Goal: Transaction & Acquisition: Book appointment/travel/reservation

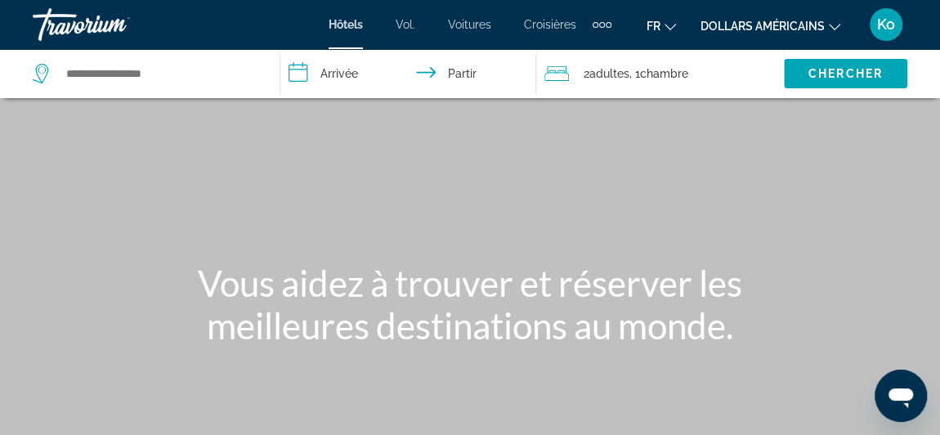
click at [800, 25] on font "dollars américains" at bounding box center [762, 26] width 124 height 13
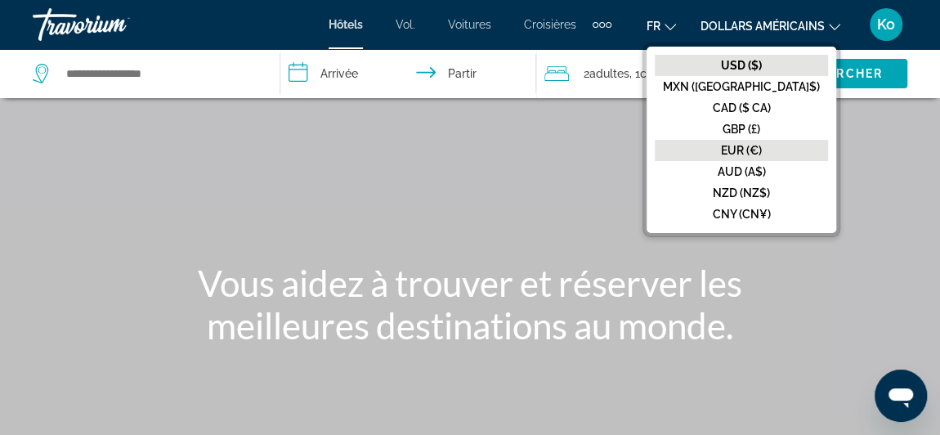
click at [762, 151] on font "EUR (€)" at bounding box center [741, 150] width 41 height 13
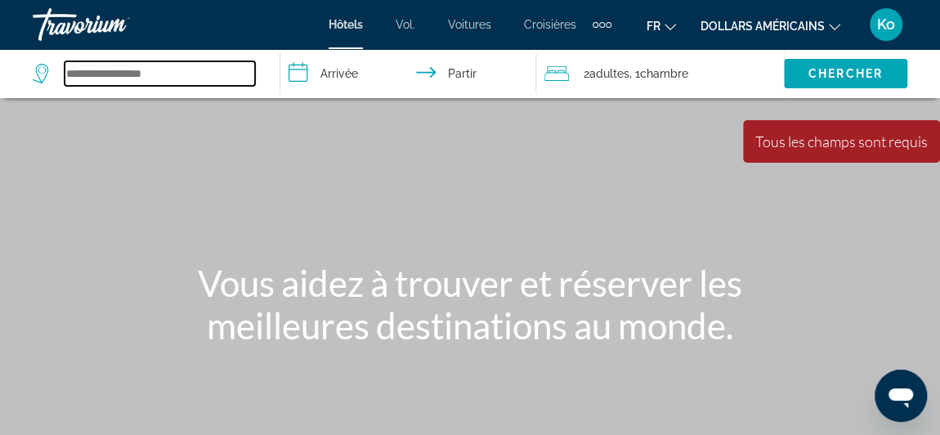
click at [188, 63] on input "Widget de recherche" at bounding box center [160, 73] width 190 height 25
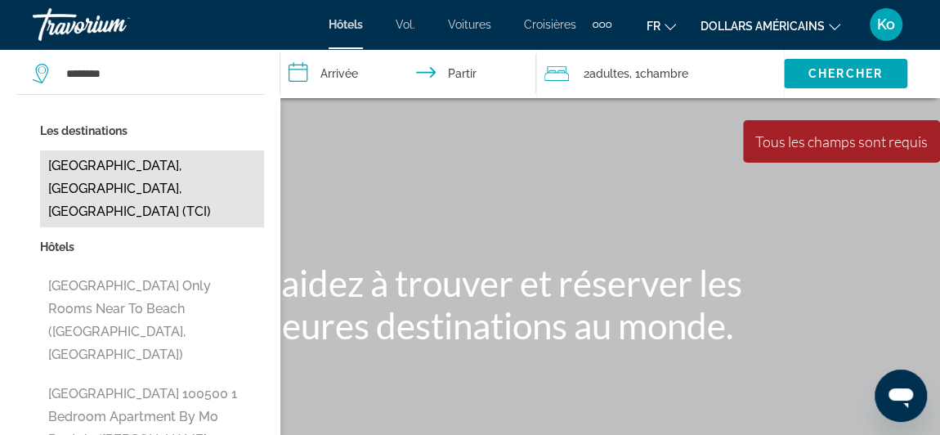
click at [182, 177] on button "[GEOGRAPHIC_DATA], [GEOGRAPHIC_DATA], [GEOGRAPHIC_DATA] (TCI)" at bounding box center [152, 188] width 224 height 77
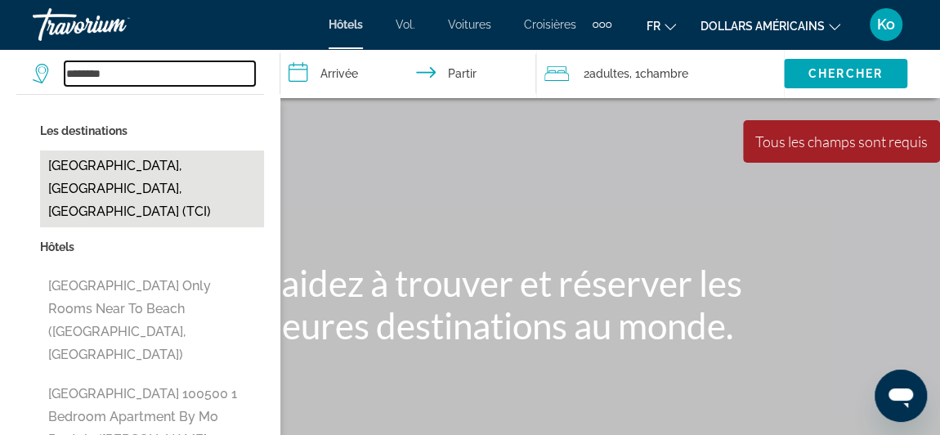
type input "**********"
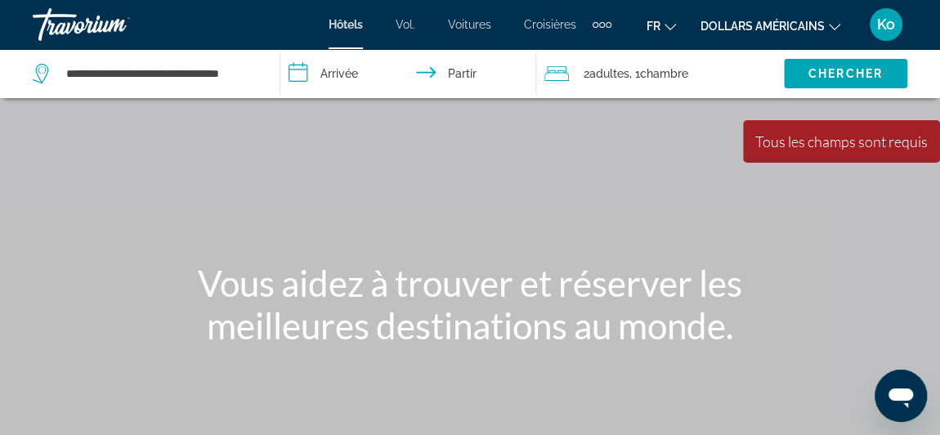
click at [320, 79] on input "**********" at bounding box center [411, 76] width 262 height 54
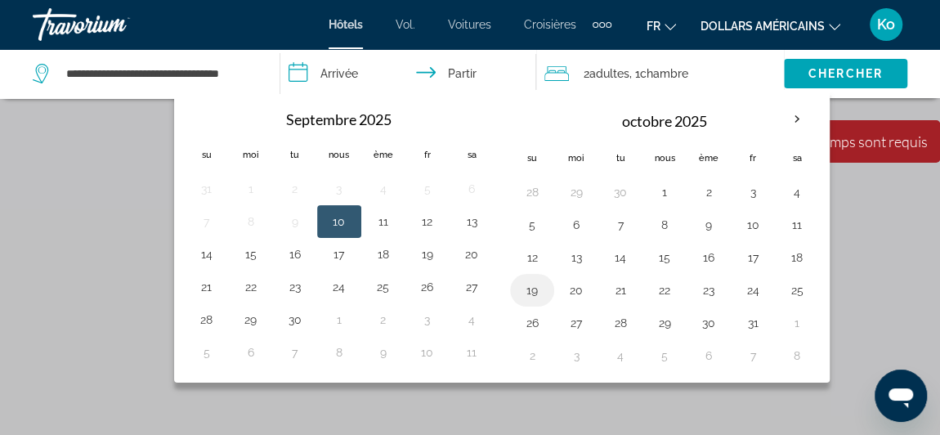
click at [531, 293] on button "19" at bounding box center [532, 290] width 26 height 23
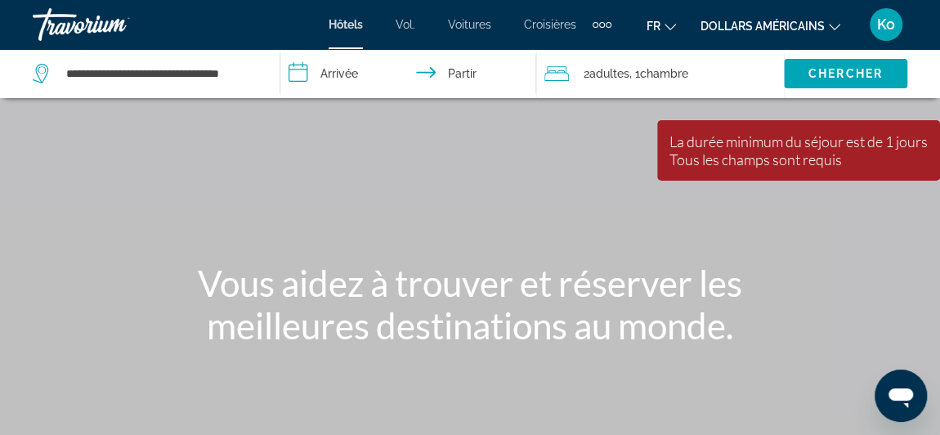
click at [421, 68] on input "**********" at bounding box center [411, 76] width 262 height 54
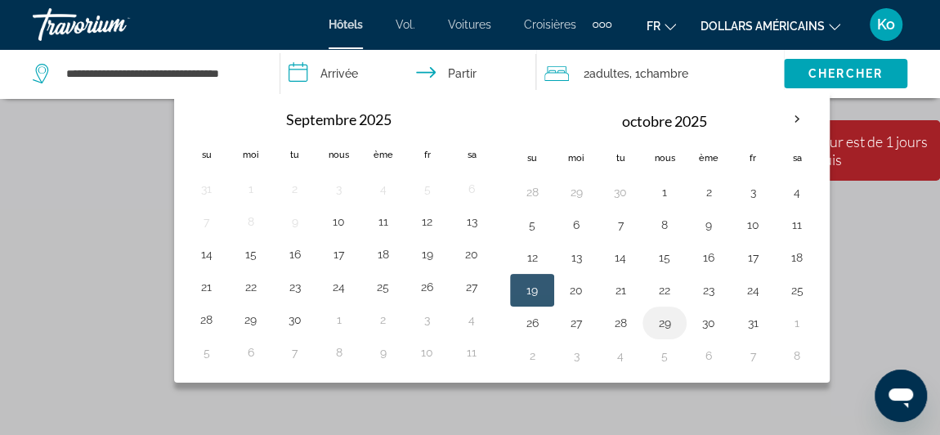
click at [664, 320] on button "29" at bounding box center [664, 322] width 26 height 23
click at [529, 289] on button "19" at bounding box center [532, 290] width 26 height 23
type input "**********"
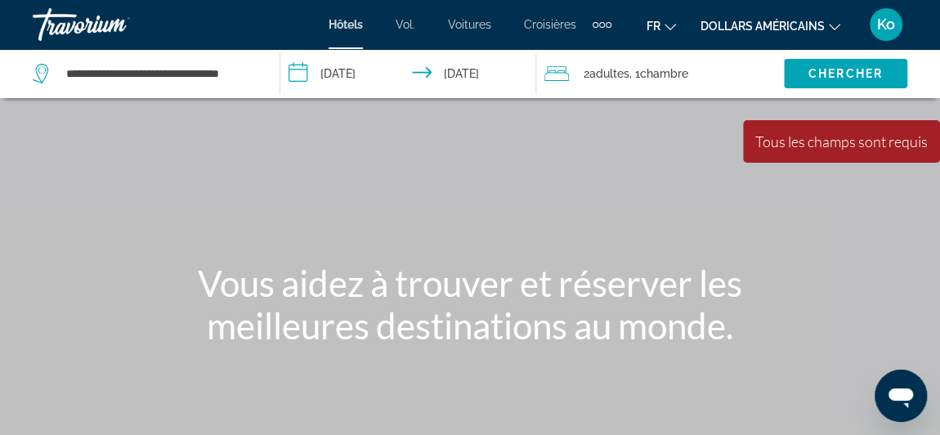
click at [618, 75] on font "adultes" at bounding box center [609, 73] width 40 height 13
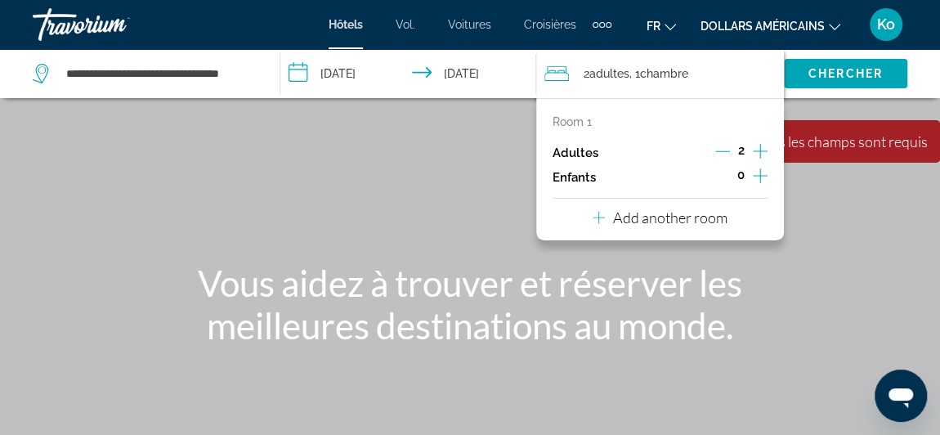
click at [757, 172] on icon "Increment children" at bounding box center [760, 176] width 15 height 20
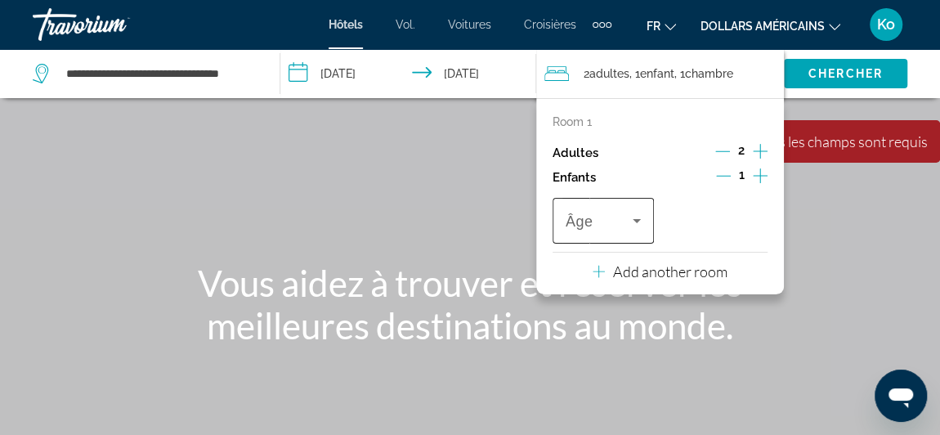
click at [604, 233] on div "Travelers: 2 adults, 1 child" at bounding box center [603, 221] width 75 height 46
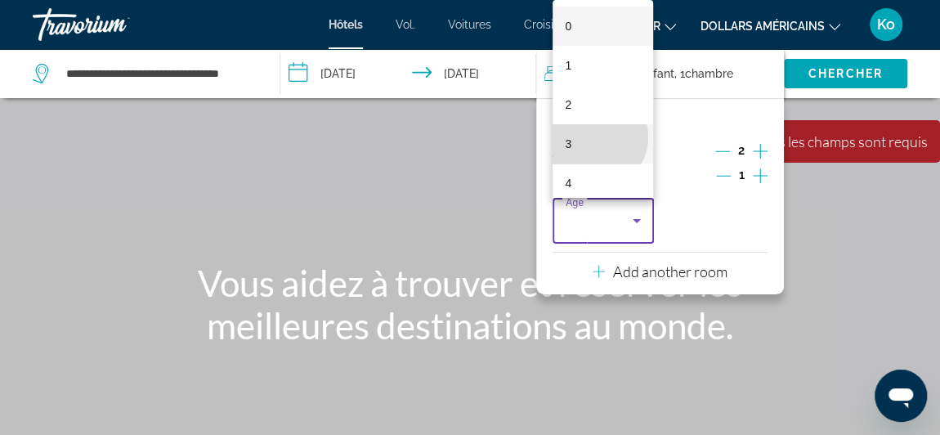
click at [593, 137] on mat-option "3" at bounding box center [602, 143] width 101 height 39
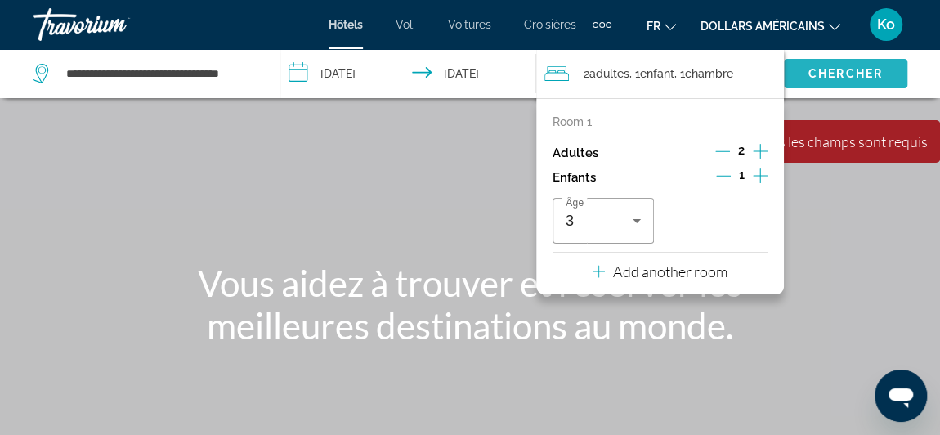
click at [813, 78] on font "Chercher" at bounding box center [845, 73] width 74 height 13
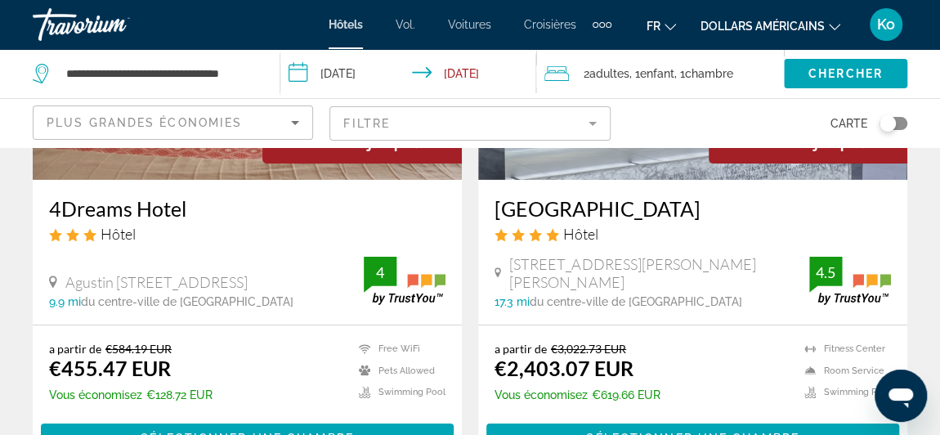
scroll to position [2616, 0]
click at [895, 123] on div "Toggle map" at bounding box center [893, 123] width 28 height 13
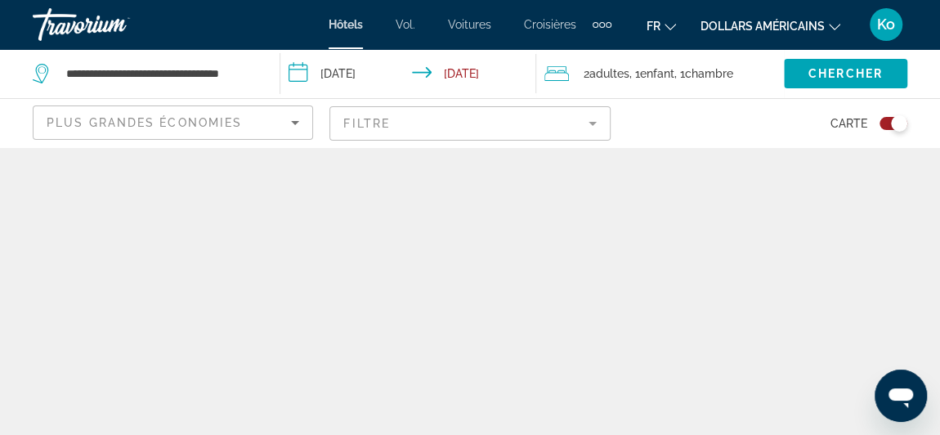
scroll to position [0, 0]
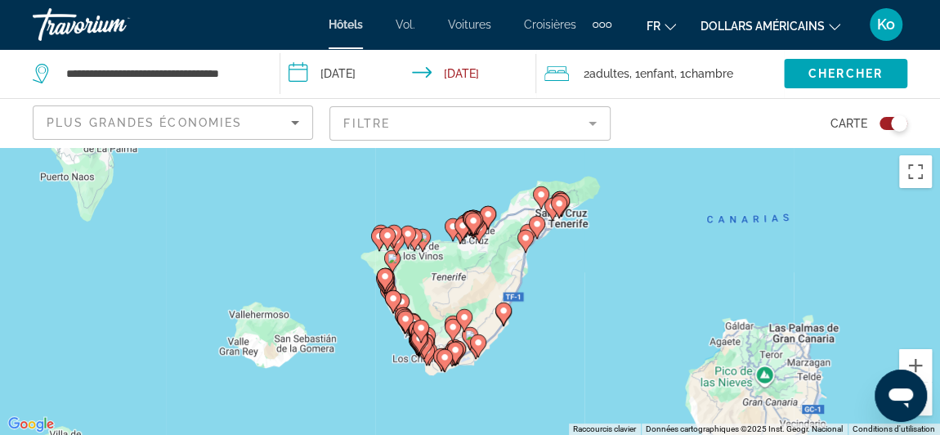
click at [418, 350] on icon "Contenu principal" at bounding box center [419, 341] width 16 height 23
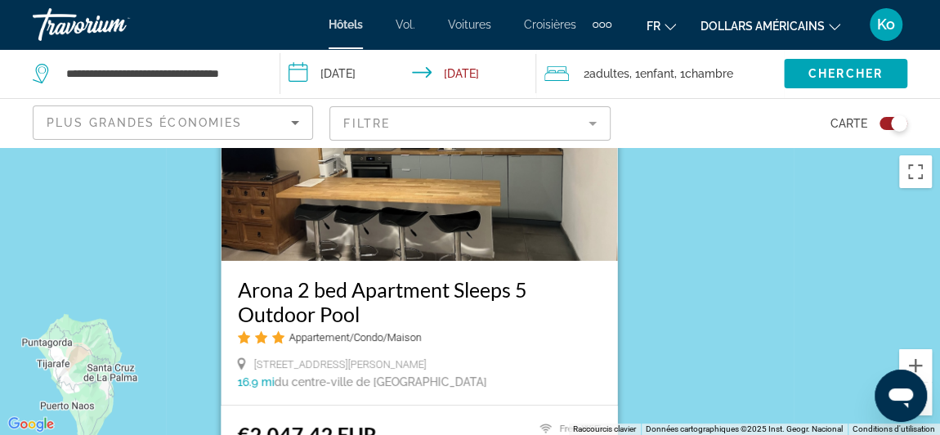
click at [674, 289] on div "Pour activer le glissement avec le clavier, appuyez sur Alt+Entrée. Une fois ce…" at bounding box center [470, 291] width 940 height 288
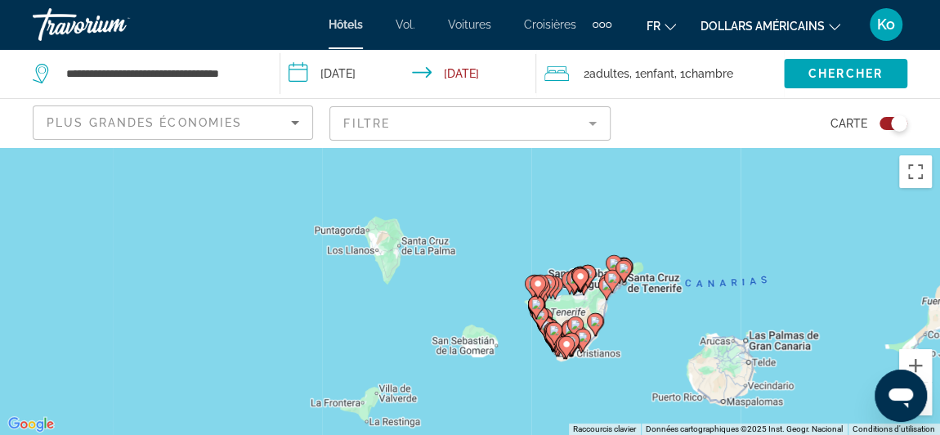
drag, startPoint x: 722, startPoint y: 279, endPoint x: 697, endPoint y: 120, distance: 160.6
click at [697, 147] on div "**********" at bounding box center [470, 364] width 940 height 435
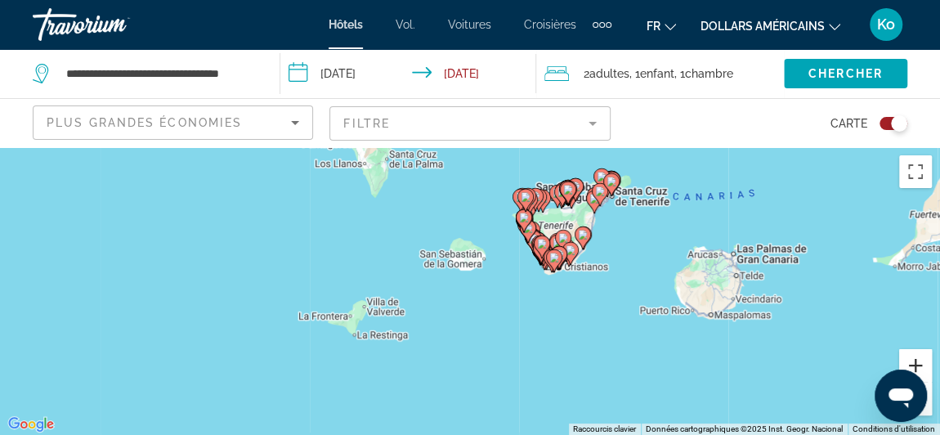
click at [921, 367] on button "Zoom avant" at bounding box center [915, 365] width 33 height 33
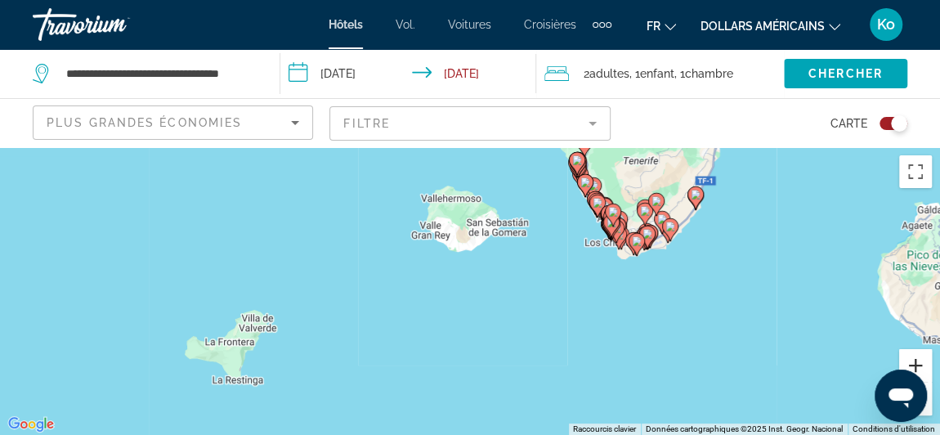
click at [921, 367] on button "Zoom avant" at bounding box center [915, 365] width 33 height 33
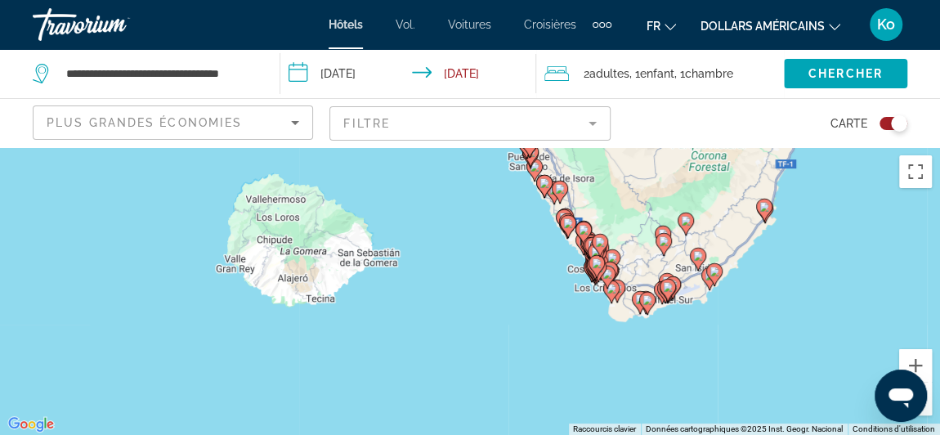
drag, startPoint x: 837, startPoint y: 280, endPoint x: 674, endPoint y: 370, distance: 185.8
click at [674, 370] on div "Pour activer le glissement avec le clavier, appuyez sur Alt+Entrée. Une fois ce…" at bounding box center [470, 291] width 940 height 288
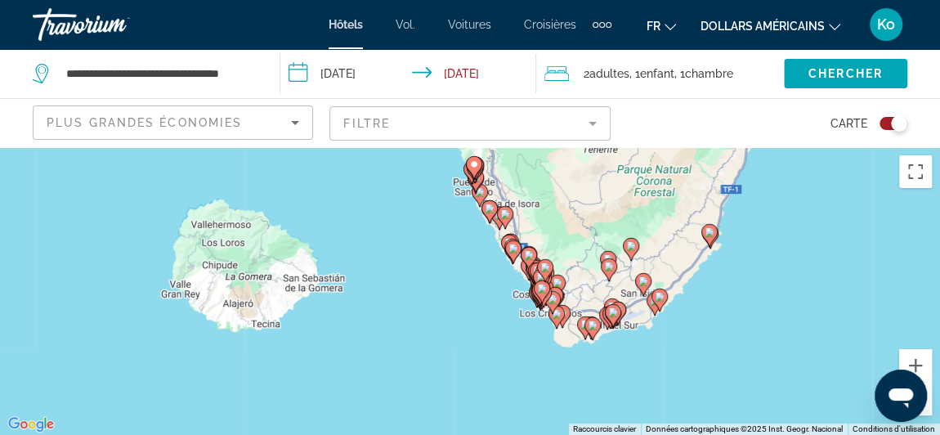
drag, startPoint x: 674, startPoint y: 370, endPoint x: 616, endPoint y: 404, distance: 67.0
click at [616, 404] on div "Pour activer le glissement avec le clavier, appuyez sur Alt+Entrée. Une fois ce…" at bounding box center [470, 291] width 940 height 288
click at [924, 364] on button "Zoom avant" at bounding box center [915, 365] width 33 height 33
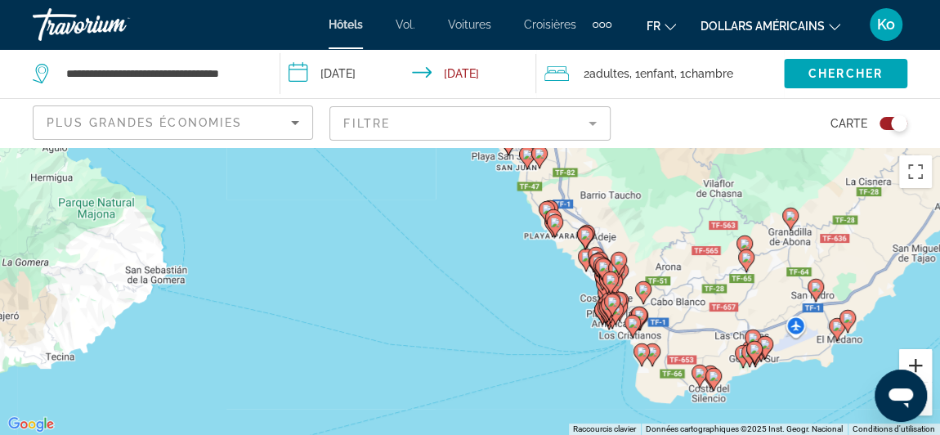
click at [924, 364] on button "Zoom avant" at bounding box center [915, 365] width 33 height 33
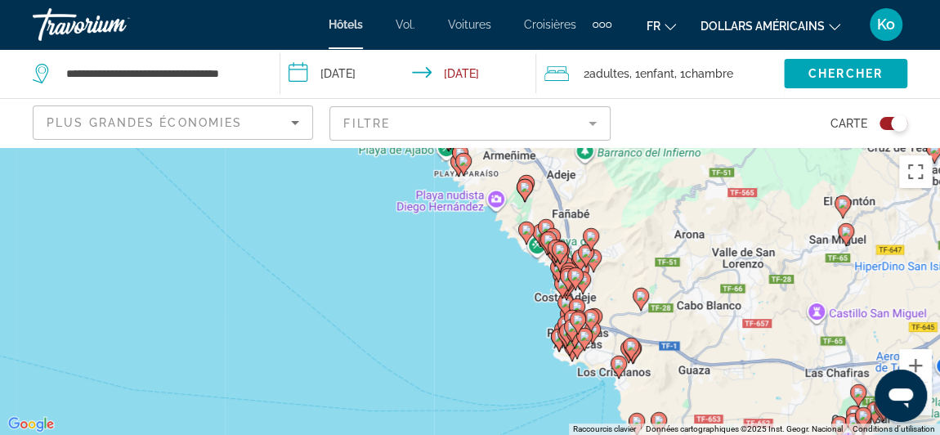
drag, startPoint x: 790, startPoint y: 339, endPoint x: 610, endPoint y: 331, distance: 180.8
click at [610, 331] on div "Pour activer le glissement avec le clavier, appuyez sur Alt+Entrée. Une fois ce…" at bounding box center [470, 291] width 940 height 288
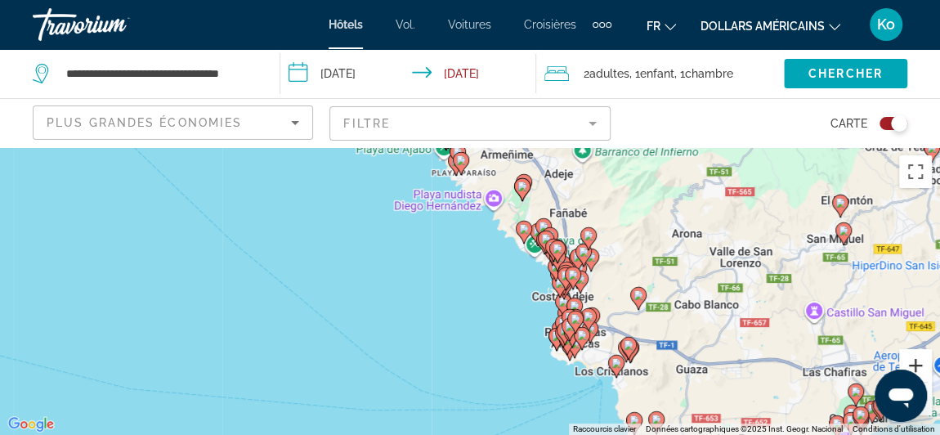
click at [925, 365] on button "Zoom avant" at bounding box center [915, 365] width 33 height 33
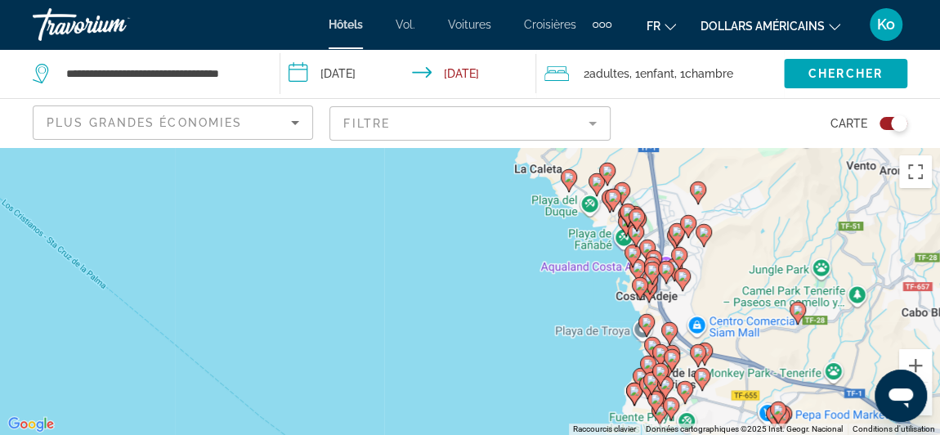
drag, startPoint x: 743, startPoint y: 357, endPoint x: 619, endPoint y: 266, distance: 154.3
click at [619, 266] on div "Pour activer le glissement avec le clavier, appuyez sur Alt+Entrée. Une fois ce…" at bounding box center [470, 291] width 940 height 288
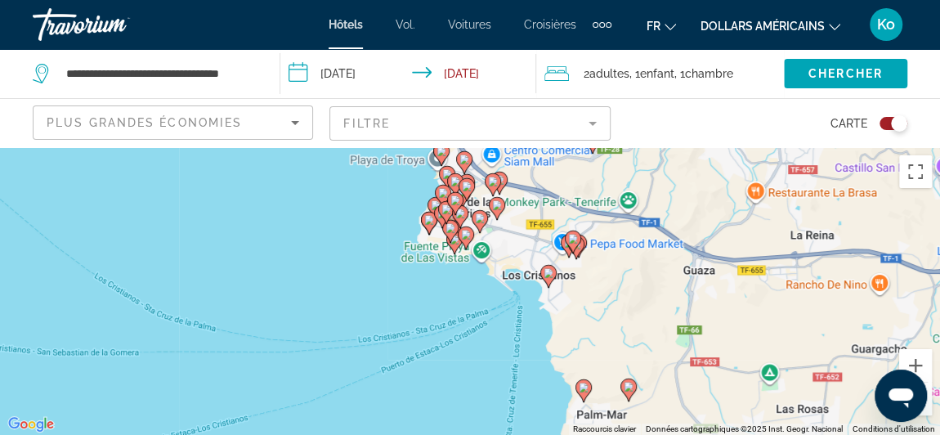
click at [547, 279] on icon "Contenu principal" at bounding box center [548, 276] width 15 height 21
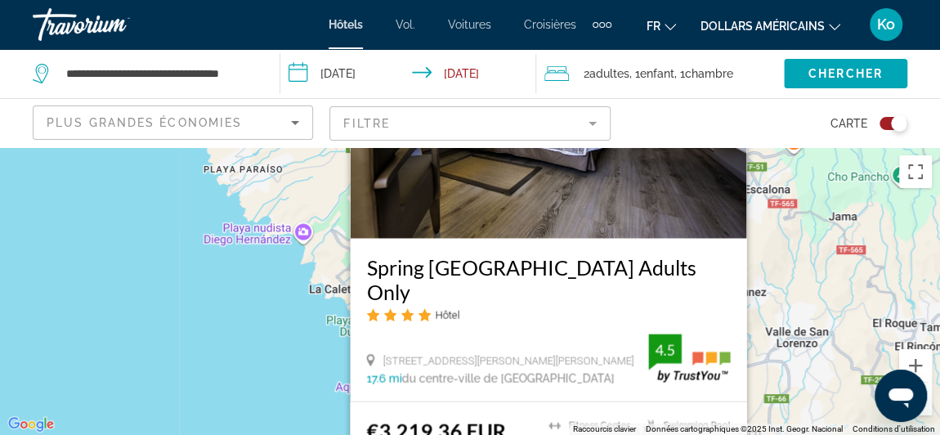
click at [309, 341] on div "Pour activer le glissement avec le clavier, appuyez sur Alt+Entrée. Une fois ce…" at bounding box center [470, 291] width 940 height 288
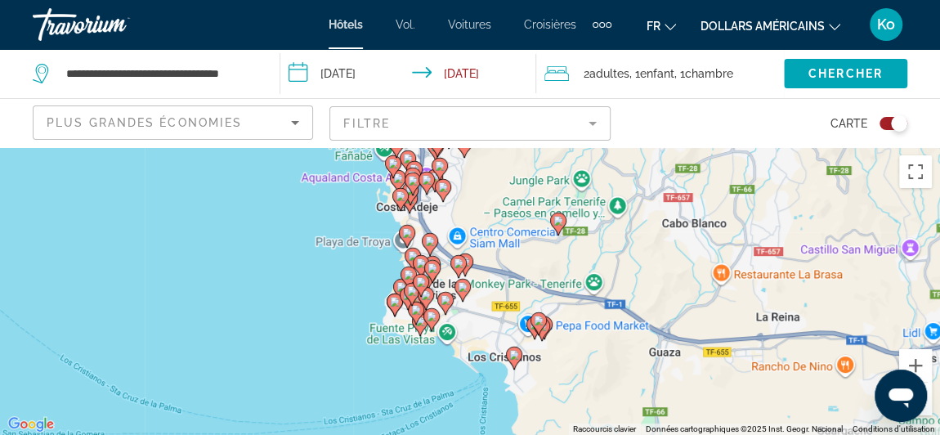
drag, startPoint x: 620, startPoint y: 378, endPoint x: 583, endPoint y: 165, distance: 216.5
click at [583, 165] on div "Pour activer le glissement avec le clavier, appuyez sur Alt+Entrée. Une fois ce…" at bounding box center [470, 291] width 940 height 288
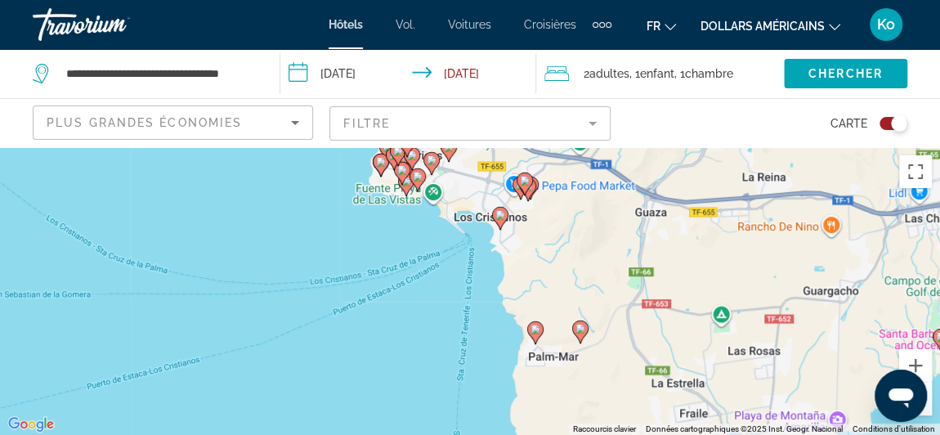
drag, startPoint x: 593, startPoint y: 342, endPoint x: 580, endPoint y: 200, distance: 142.0
click at [580, 200] on div "Pour activer le glissement avec le clavier, appuyez sur Alt+Entrée. Une fois ce…" at bounding box center [470, 291] width 940 height 288
click at [516, 189] on image "Contenu principal" at bounding box center [521, 185] width 10 height 10
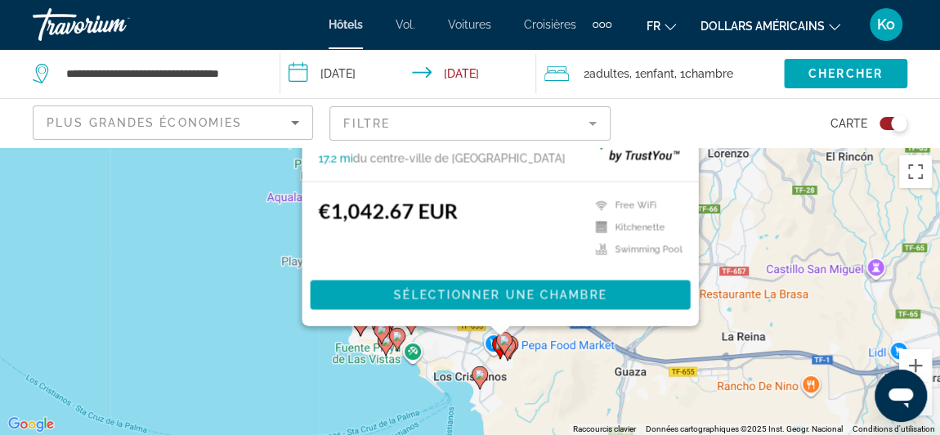
drag, startPoint x: 274, startPoint y: 403, endPoint x: 250, endPoint y: 150, distance: 254.5
click at [250, 150] on div "Pour activer le glissement avec le clavier, appuyez sur Alt+Entrée. Une fois ce…" at bounding box center [470, 291] width 940 height 288
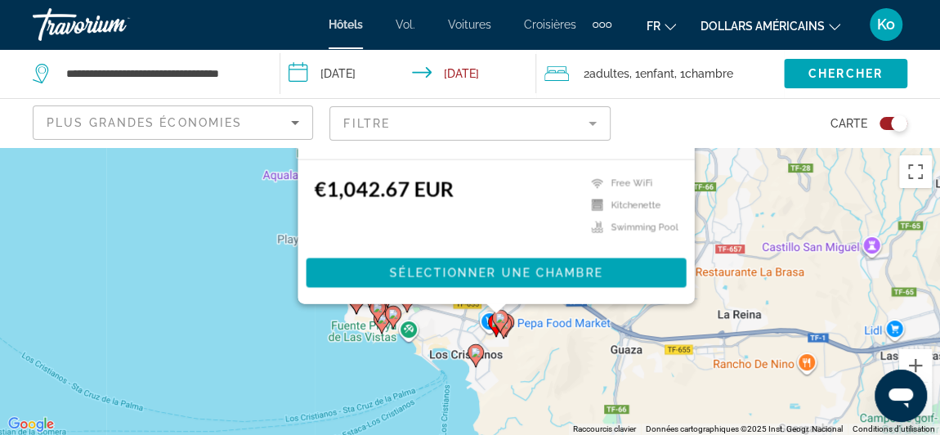
click at [380, 324] on icon "Contenu principal" at bounding box center [381, 321] width 15 height 21
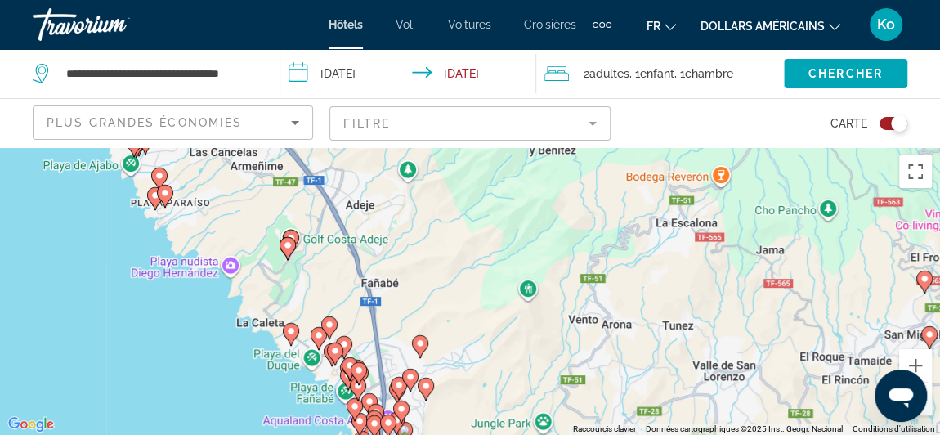
click at [362, 423] on image "Contenu principal" at bounding box center [360, 421] width 10 height 10
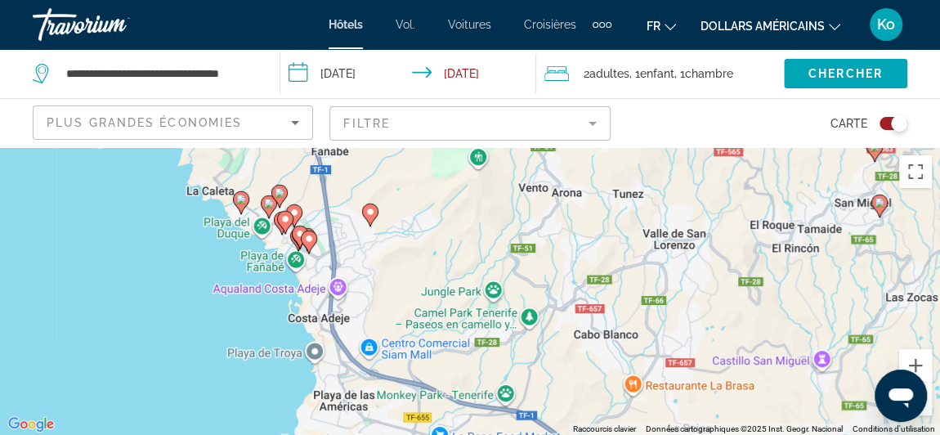
drag, startPoint x: 405, startPoint y: 371, endPoint x: 355, endPoint y: 105, distance: 271.1
click at [355, 147] on div "**********" at bounding box center [470, 364] width 940 height 435
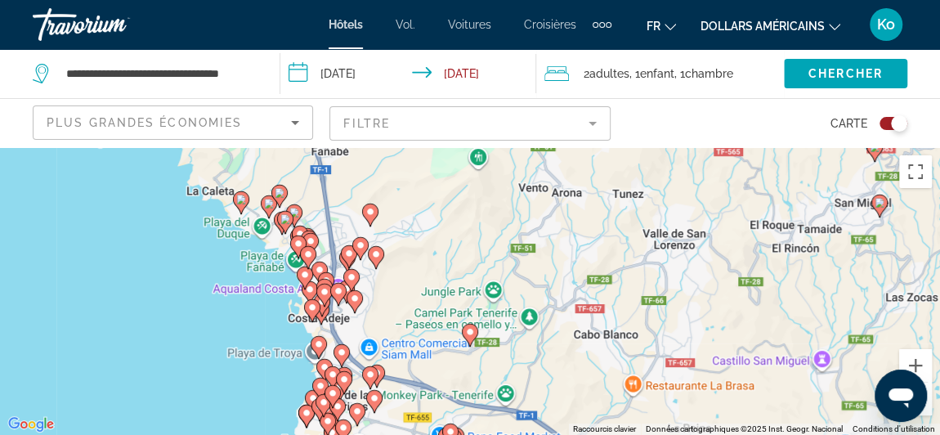
click at [355, 105] on button "Filtre" at bounding box center [469, 123] width 280 height 36
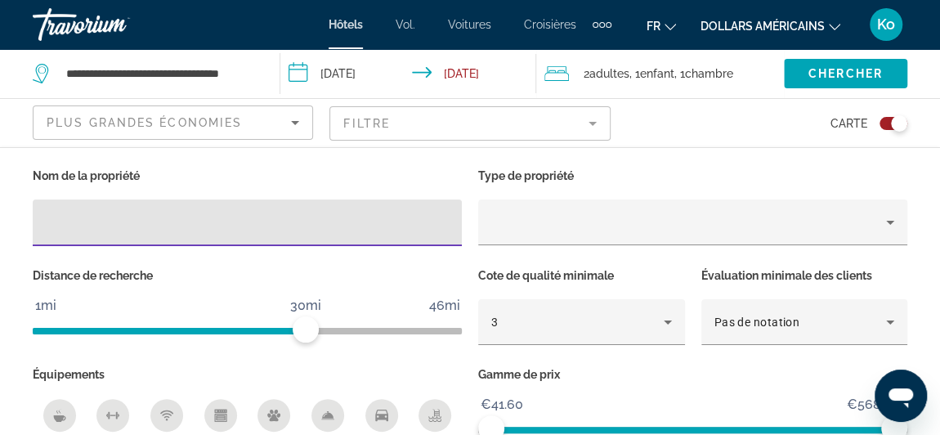
click at [902, 130] on div "Carte" at bounding box center [767, 123] width 280 height 48
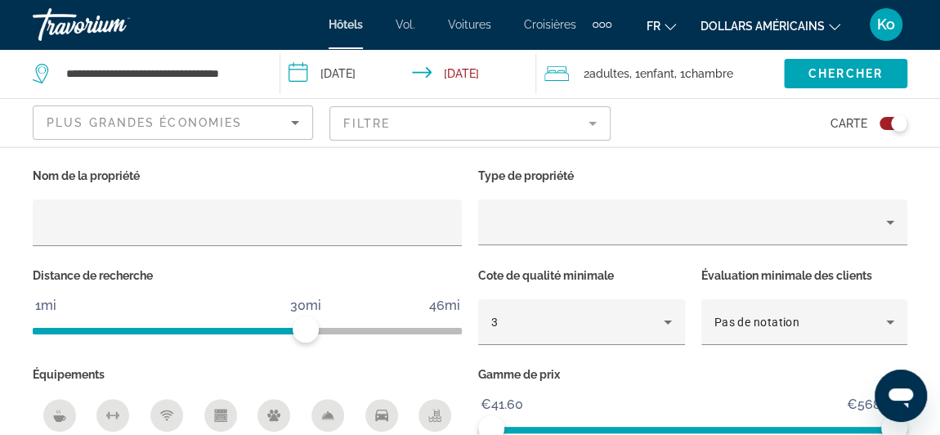
click at [892, 119] on div "Toggle map" at bounding box center [899, 123] width 16 height 16
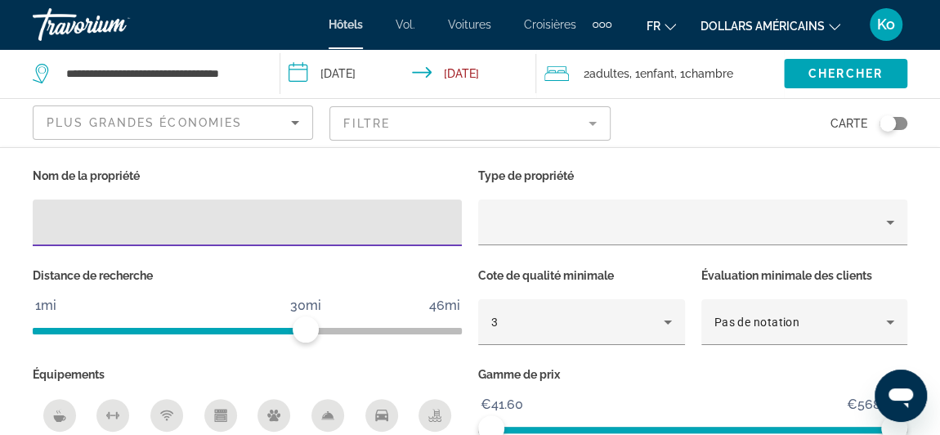
click at [206, 227] on input "Hotel Filters" at bounding box center [247, 223] width 403 height 20
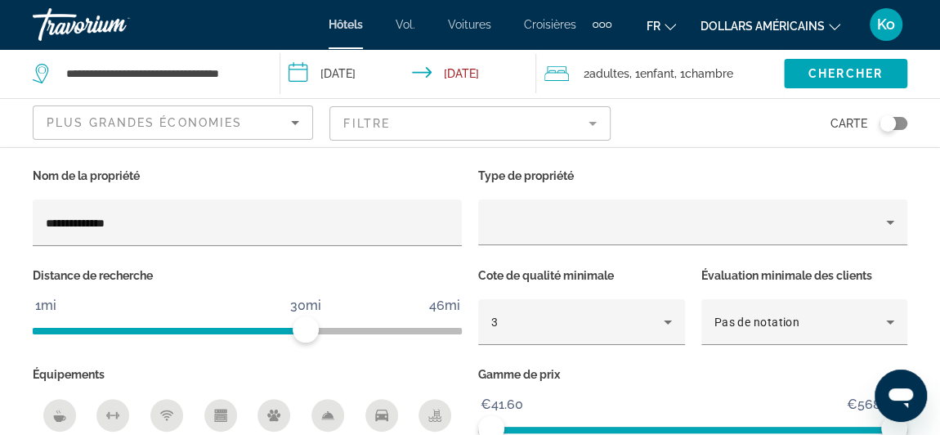
click at [900, 123] on div "Toggle map" at bounding box center [893, 123] width 28 height 13
click at [900, 123] on div "Toggle map" at bounding box center [899, 123] width 16 height 16
click at [566, 423] on span "ngx-slider" at bounding box center [730, 427] width 328 height 26
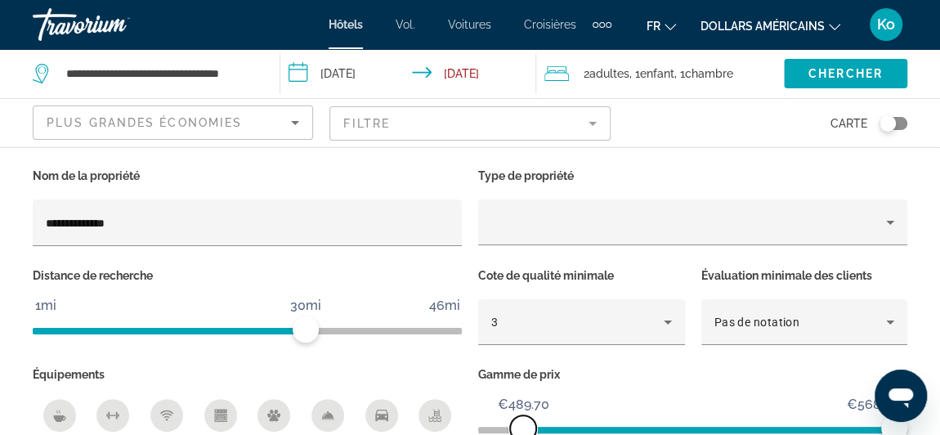
drag, startPoint x: 566, startPoint y: 423, endPoint x: 459, endPoint y: 450, distance: 111.2
click at [459, 434] on html "**********" at bounding box center [470, 217] width 940 height 435
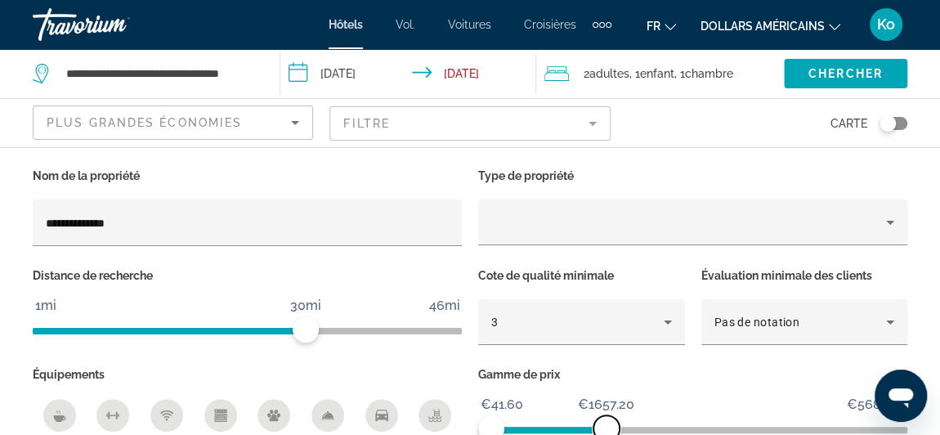
drag, startPoint x: 888, startPoint y: 425, endPoint x: 570, endPoint y: 444, distance: 317.7
click at [570, 434] on html "**********" at bounding box center [470, 217] width 940 height 435
type input "**"
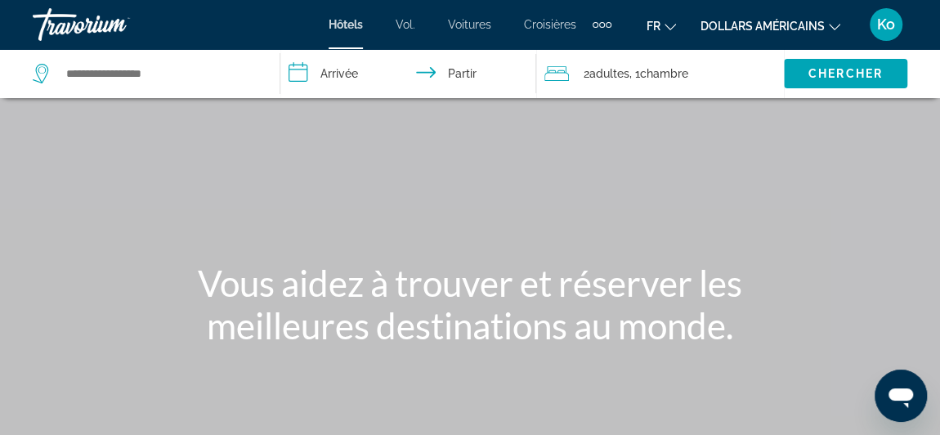
click at [207, 56] on div "Widget de recherche" at bounding box center [148, 73] width 230 height 49
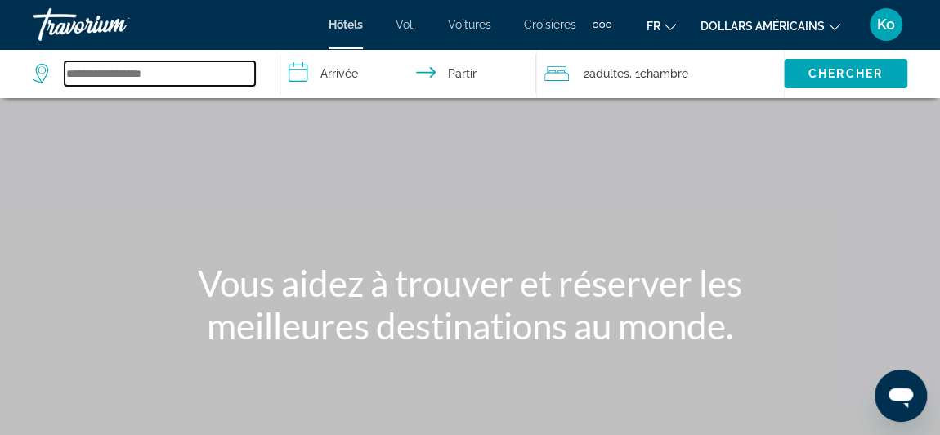
click at [215, 70] on input "Widget de recherche" at bounding box center [160, 73] width 190 height 25
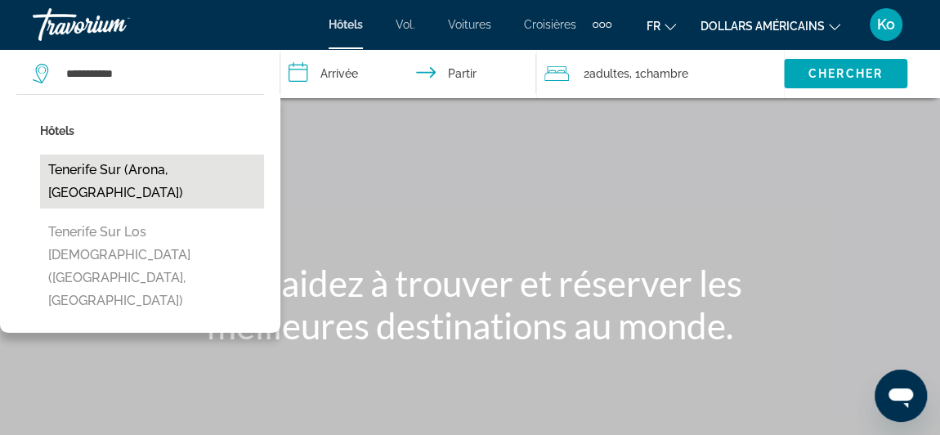
click at [172, 172] on button "Tenerife Sur (Arona, [GEOGRAPHIC_DATA])" at bounding box center [152, 181] width 224 height 54
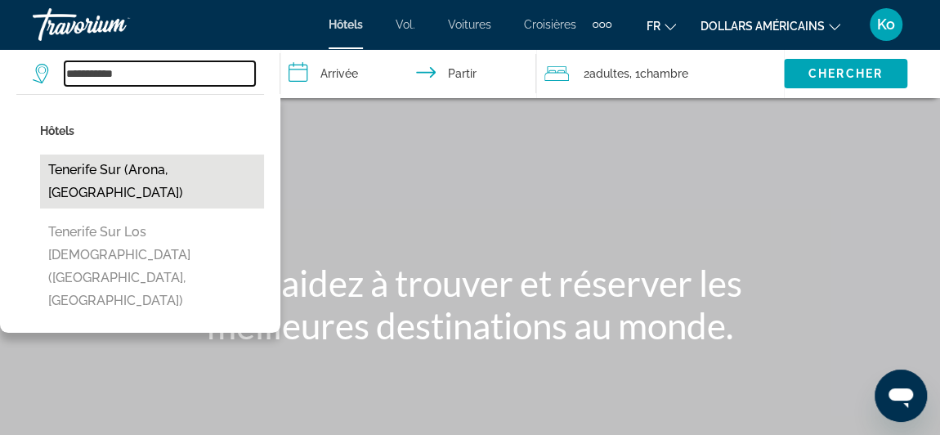
type input "**********"
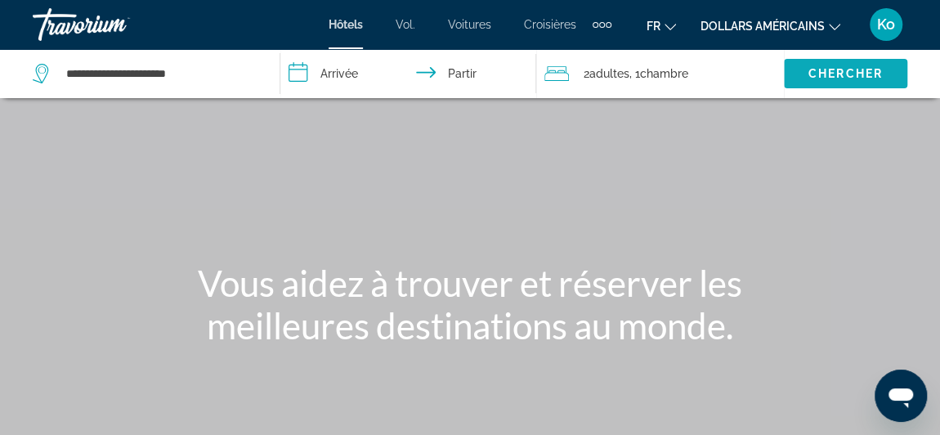
click at [811, 78] on font "Chercher" at bounding box center [845, 73] width 74 height 13
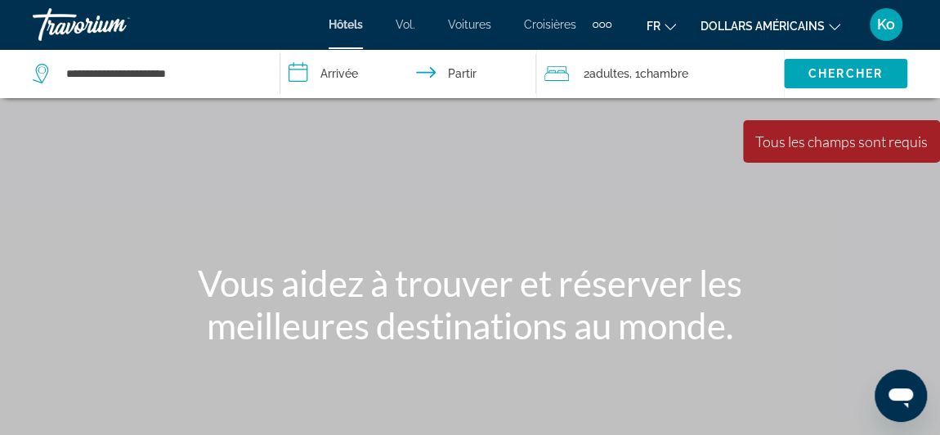
click at [360, 65] on input "**********" at bounding box center [411, 76] width 262 height 54
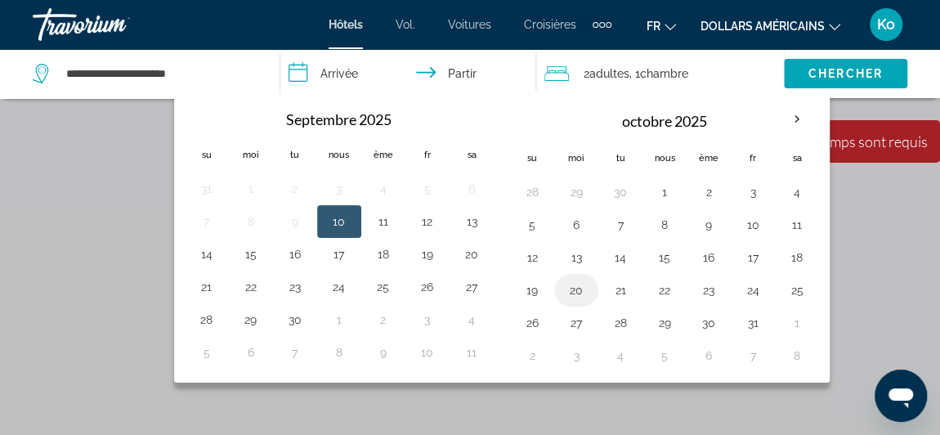
click at [571, 284] on button "20" at bounding box center [576, 290] width 26 height 23
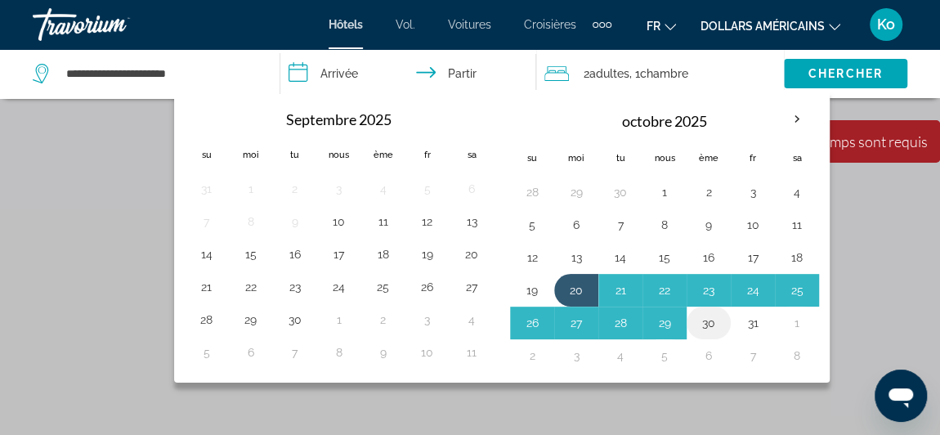
click at [700, 322] on button "30" at bounding box center [709, 322] width 26 height 23
type input "**********"
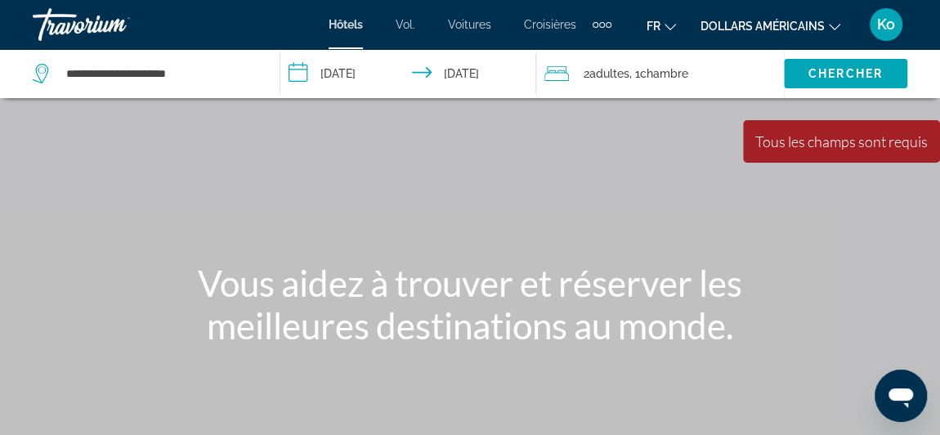
click at [696, 84] on div "2 adultes Adulte , 1 Chambre pièces" at bounding box center [663, 73] width 239 height 23
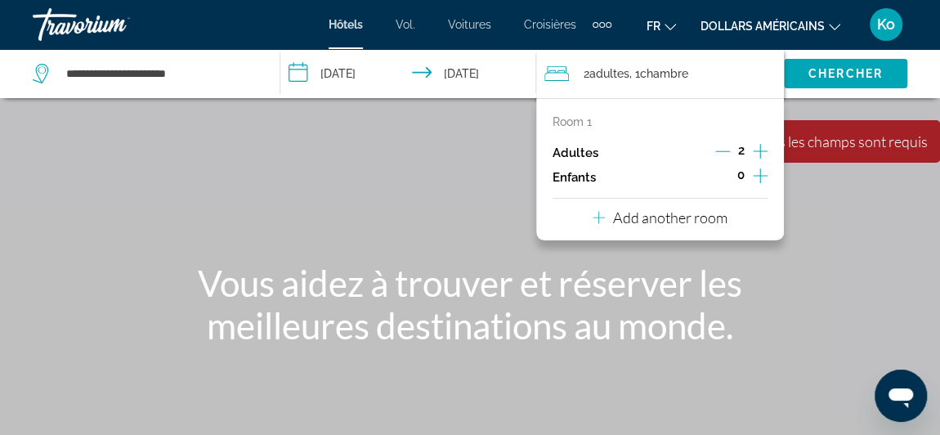
click at [755, 177] on icon "Increment children" at bounding box center [760, 176] width 15 height 20
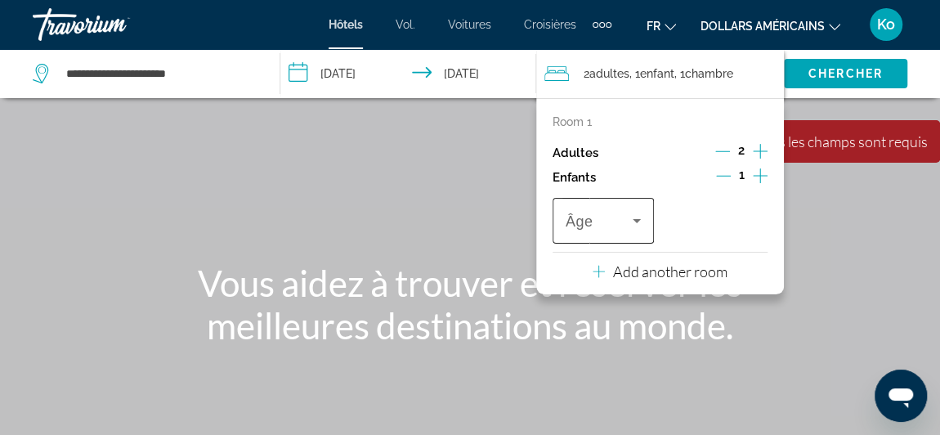
click at [622, 226] on span "Travelers: 2 adults, 1 child" at bounding box center [599, 221] width 67 height 20
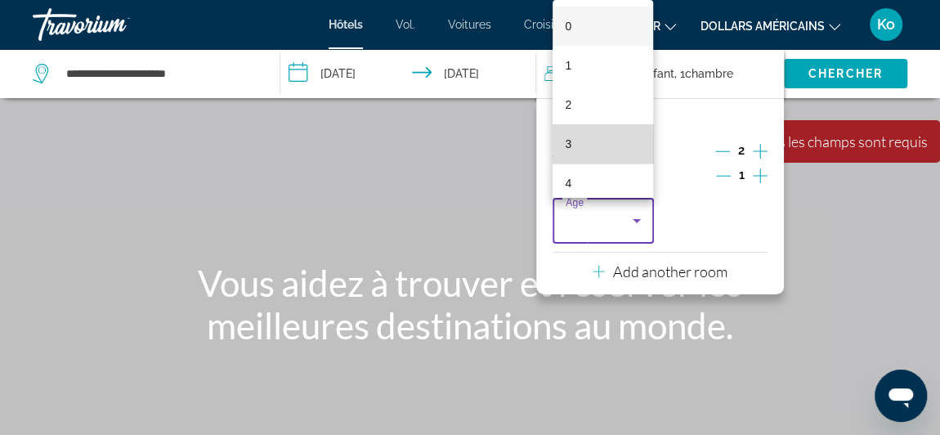
click at [607, 140] on mat-option "3" at bounding box center [602, 143] width 101 height 39
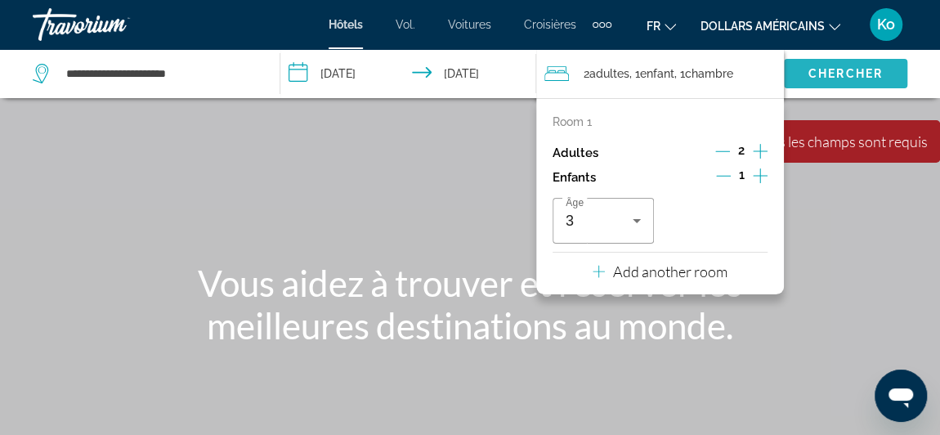
click at [838, 72] on font "Chercher" at bounding box center [845, 73] width 74 height 13
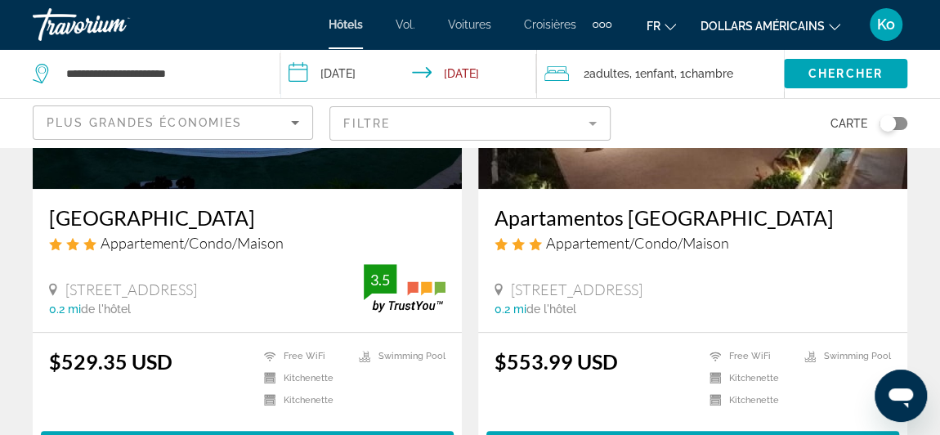
scroll to position [276, 0]
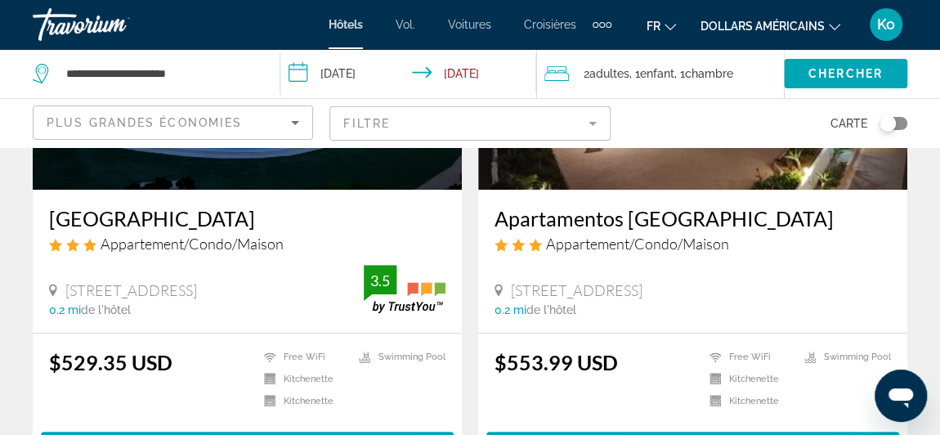
click at [714, 35] on button "dollars américains USD ($) MXN ([GEOGRAPHIC_DATA]$) CAD ($ CA) GBP (£) EUR (€) …" at bounding box center [770, 26] width 140 height 24
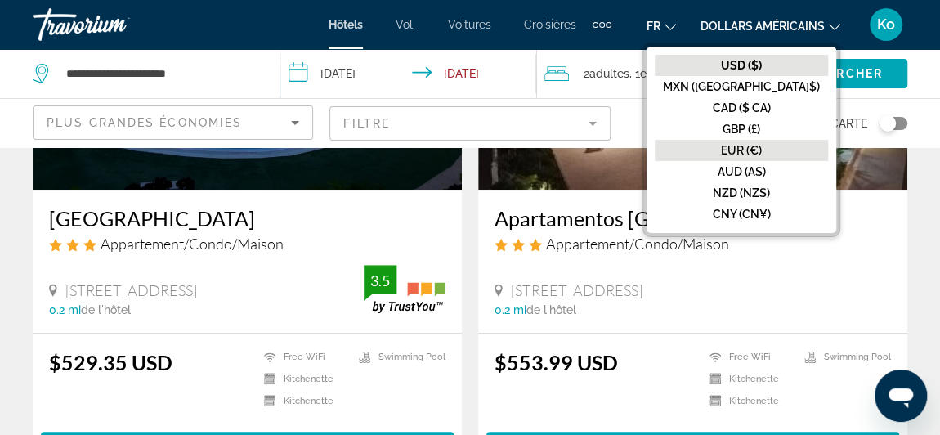
click at [762, 152] on font "EUR (€)" at bounding box center [741, 150] width 41 height 13
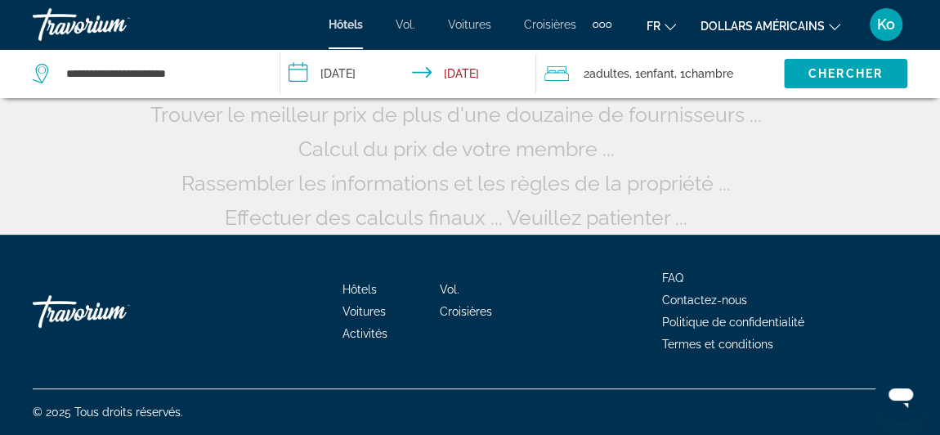
scroll to position [113, 0]
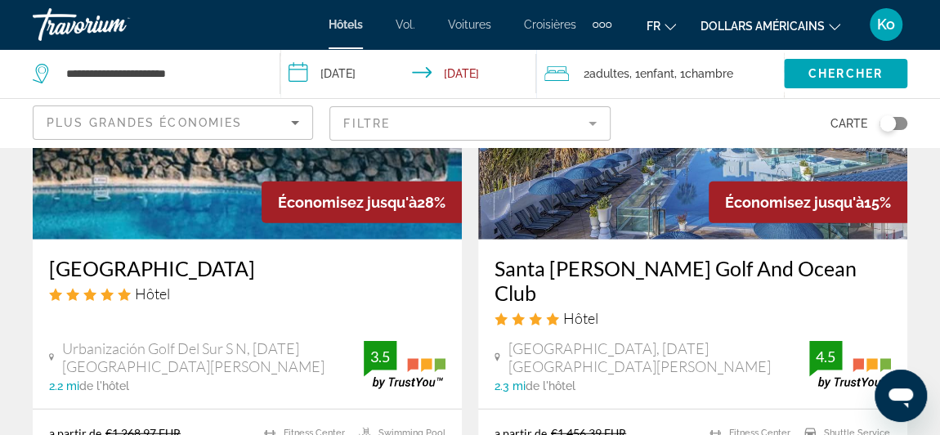
scroll to position [1993, 0]
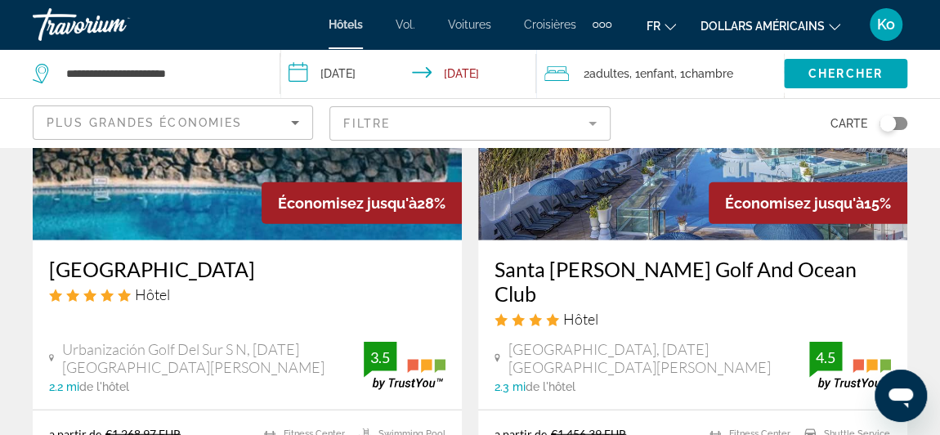
click at [217, 117] on span "Plus grandes économies" at bounding box center [144, 122] width 195 height 13
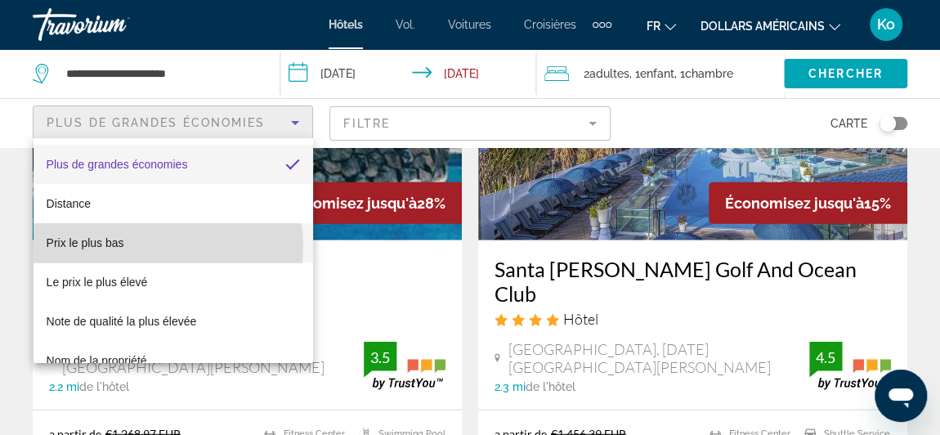
click at [159, 246] on mat-option "Prix ​​le plus bas" at bounding box center [174, 242] width 280 height 39
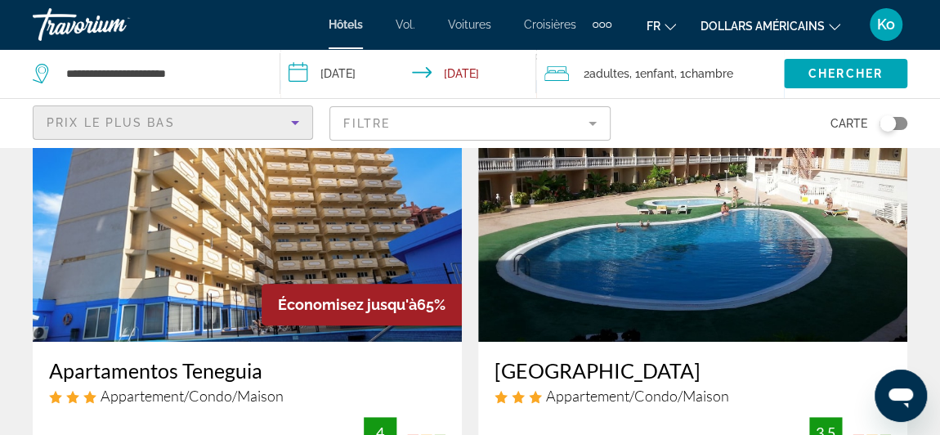
scroll to position [124, 0]
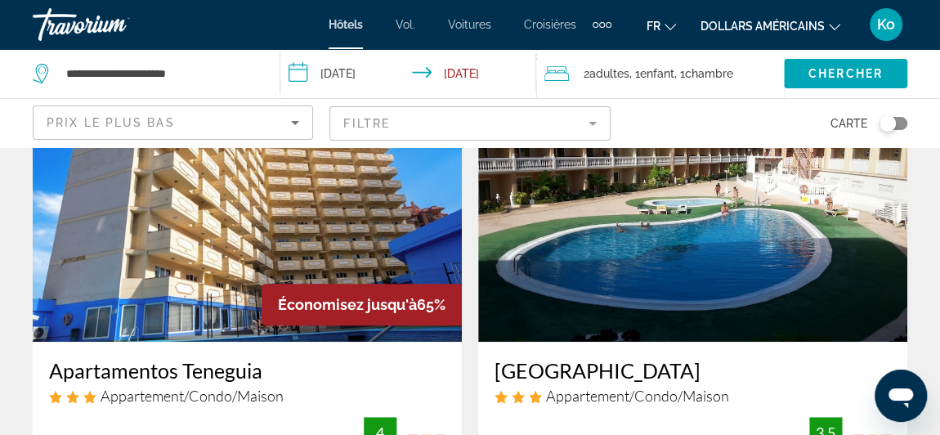
click at [624, 253] on img "Contenu principal" at bounding box center [692, 211] width 429 height 262
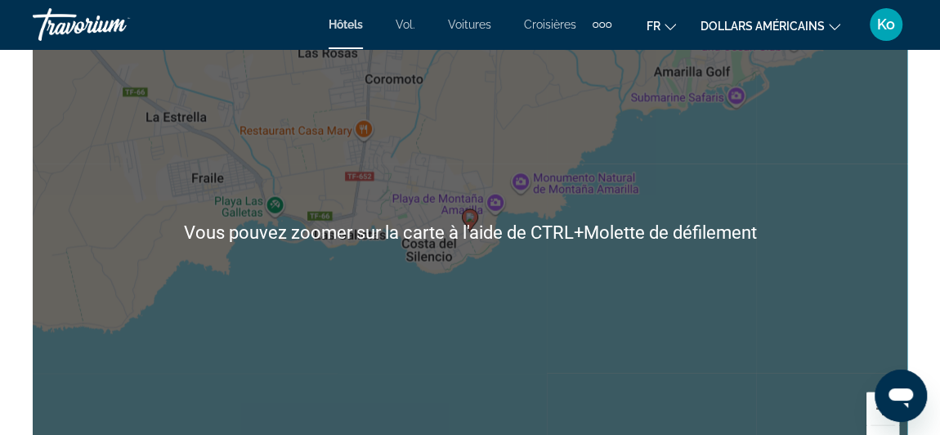
scroll to position [1944, 0]
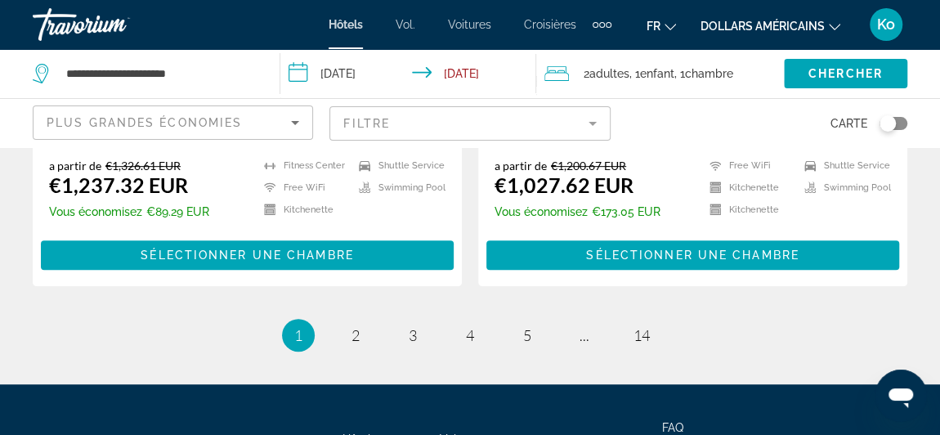
scroll to position [3532, 0]
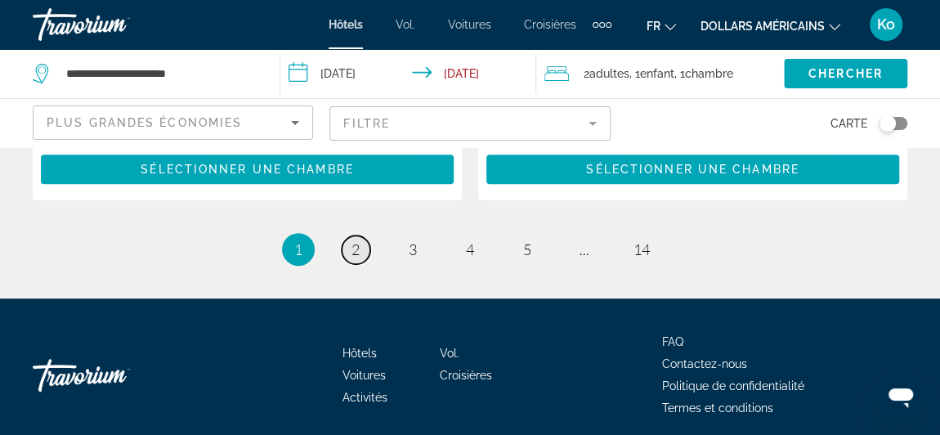
click at [354, 240] on span "2" at bounding box center [355, 249] width 8 height 18
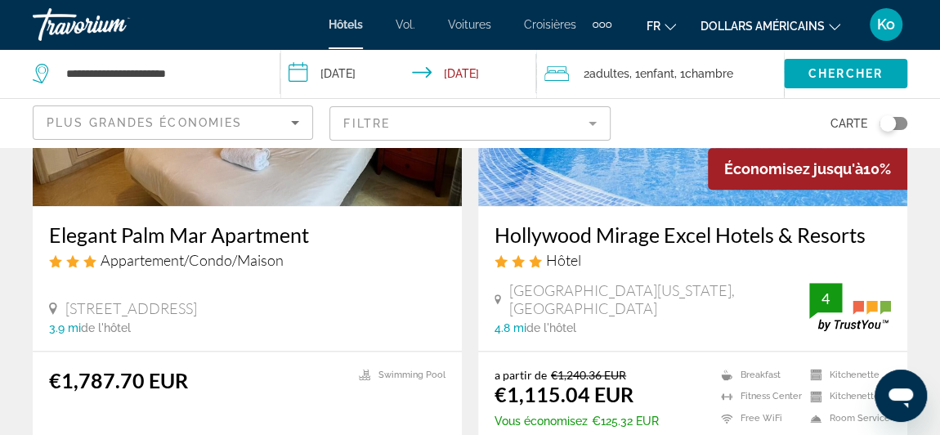
scroll to position [863, 0]
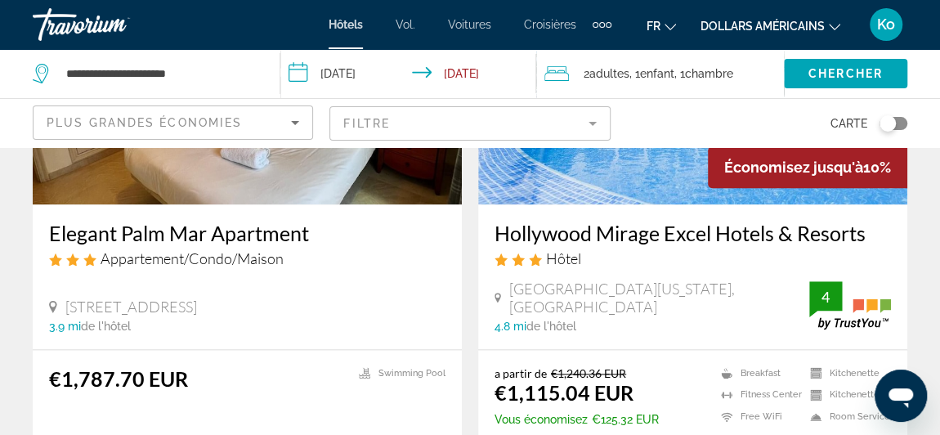
click at [226, 130] on div "Plus grandes économies" at bounding box center [169, 123] width 244 height 20
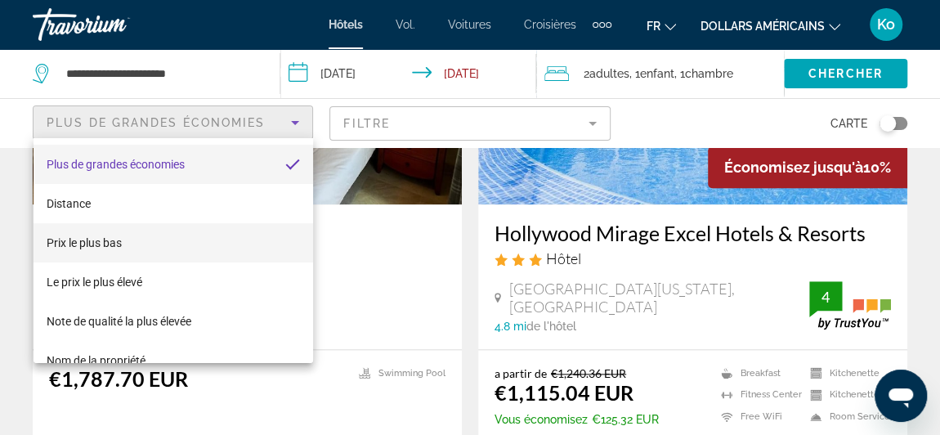
click at [192, 241] on mat-option "Prix ​​le plus bas" at bounding box center [174, 242] width 280 height 39
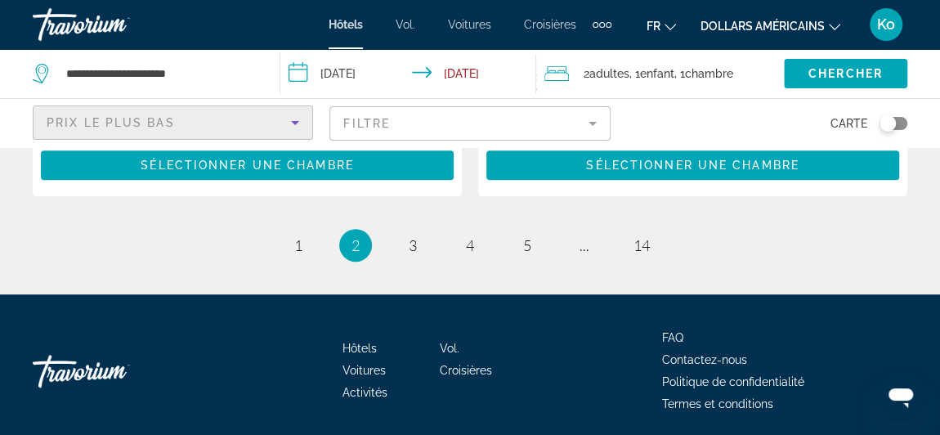
scroll to position [3530, 0]
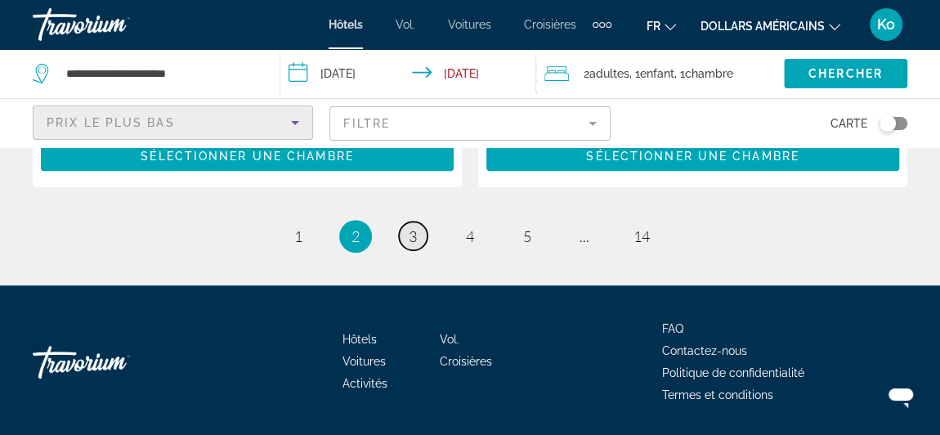
click at [416, 227] on span "3" at bounding box center [413, 236] width 8 height 18
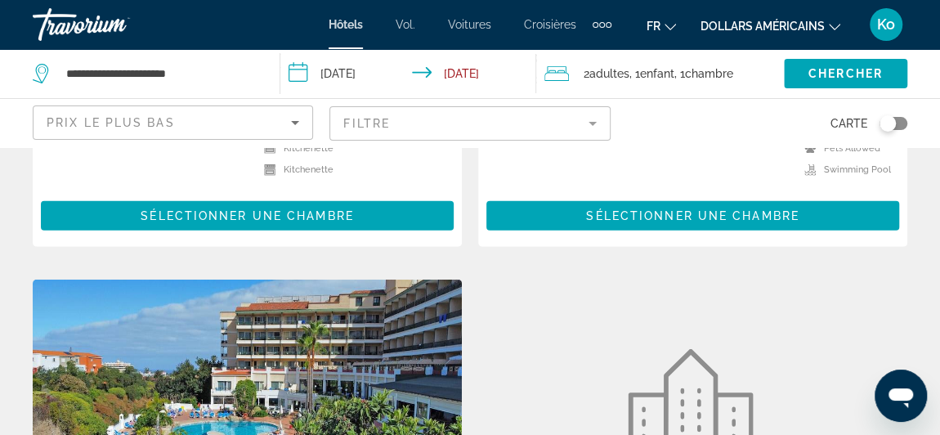
scroll to position [2297, 0]
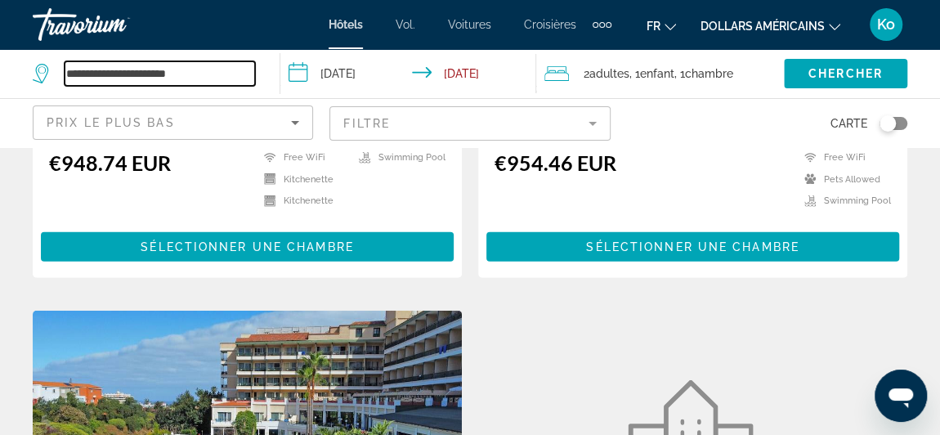
click at [238, 82] on input "**********" at bounding box center [160, 73] width 190 height 25
type input "*"
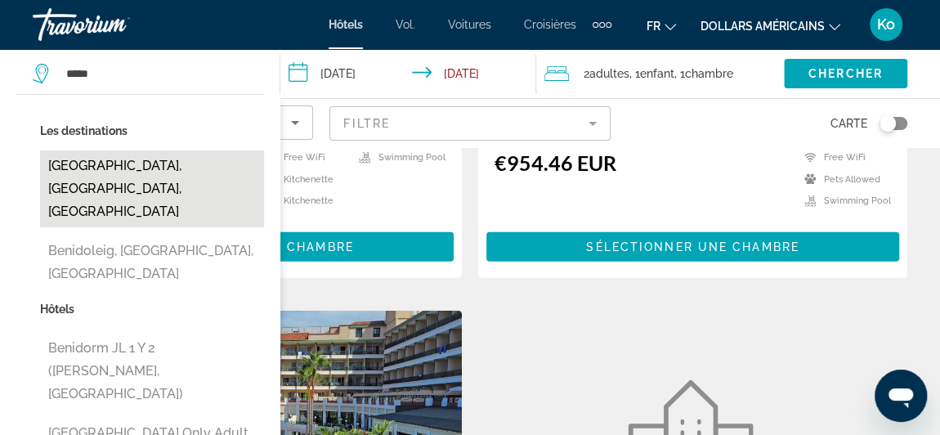
click at [195, 160] on button "[GEOGRAPHIC_DATA], [GEOGRAPHIC_DATA], [GEOGRAPHIC_DATA]" at bounding box center [152, 188] width 224 height 77
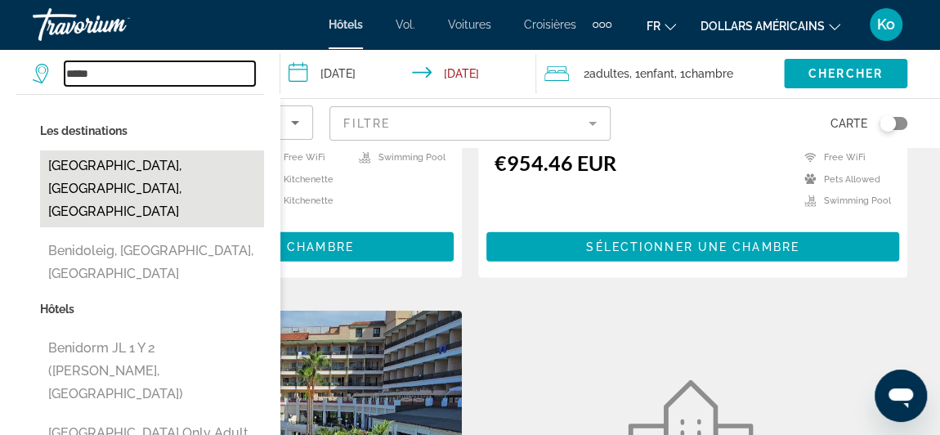
type input "**********"
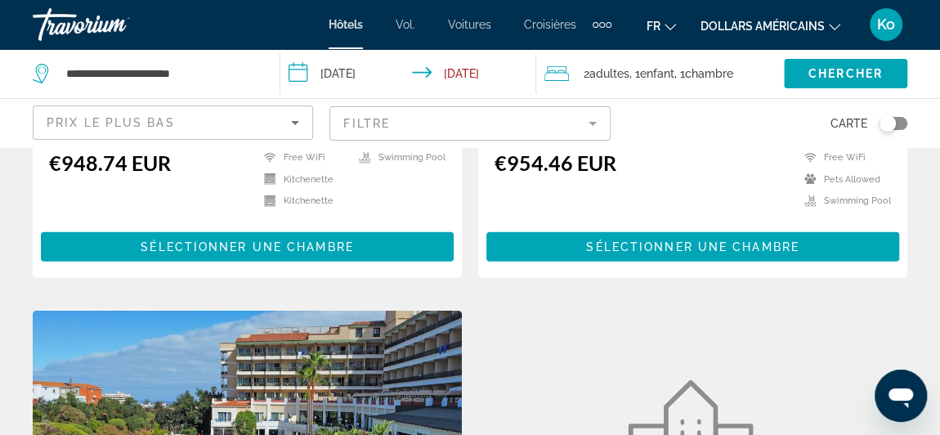
click at [407, 82] on input "**********" at bounding box center [411, 76] width 262 height 54
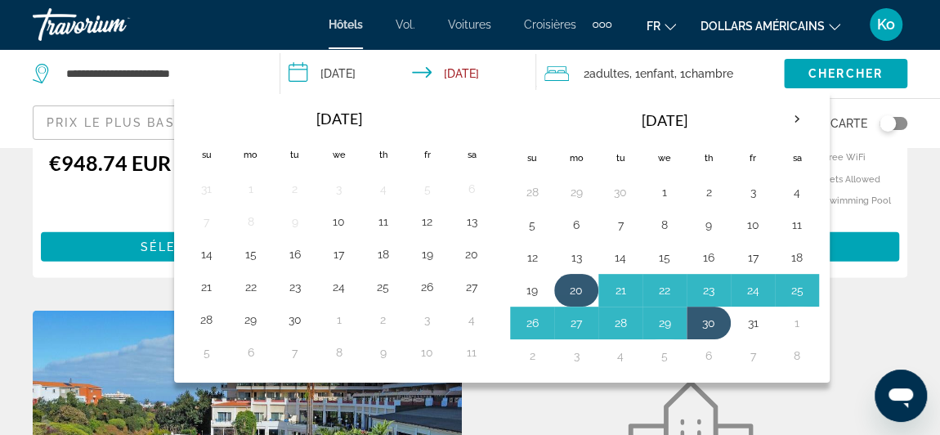
click at [566, 287] on button "20" at bounding box center [576, 290] width 26 height 23
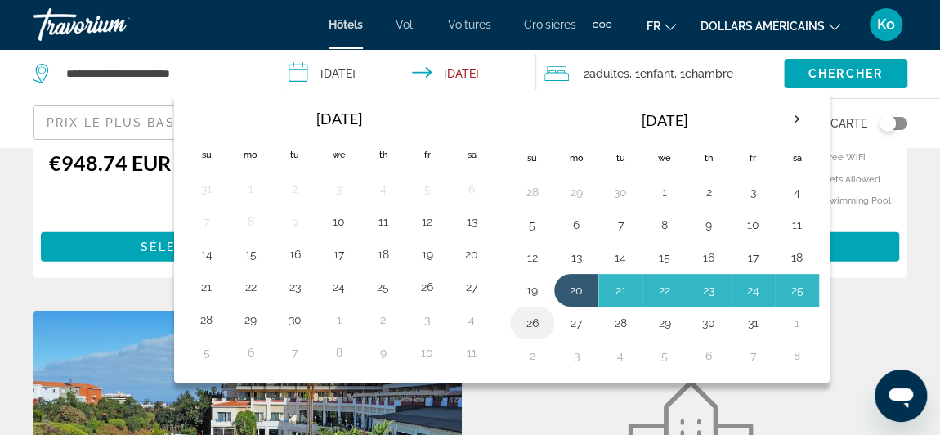
click at [526, 325] on button "26" at bounding box center [532, 322] width 26 height 23
type input "**********"
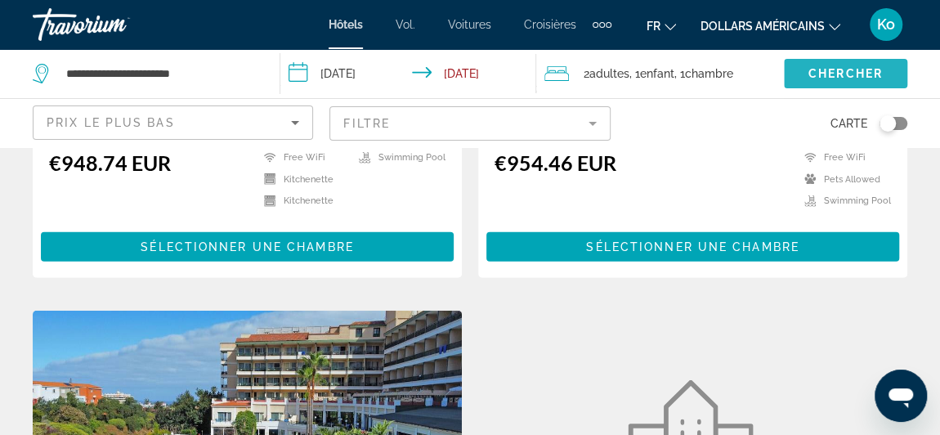
click at [808, 77] on span "Chercher" at bounding box center [845, 73] width 74 height 13
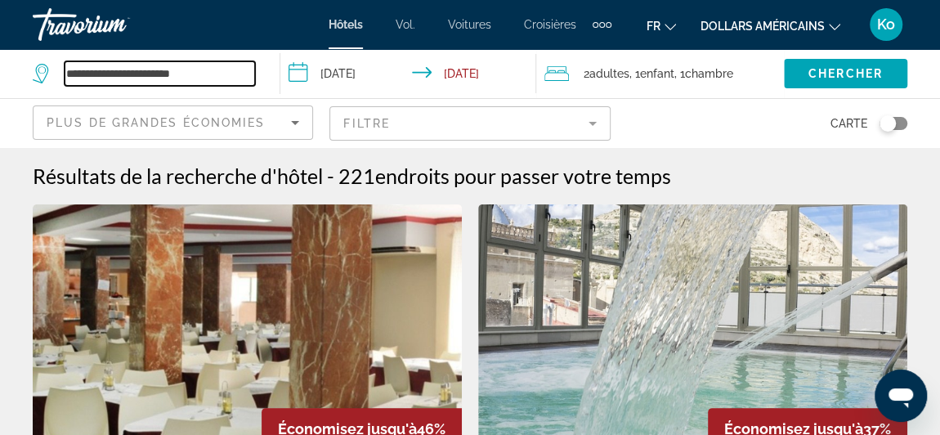
click at [253, 65] on input "**********" at bounding box center [160, 73] width 190 height 25
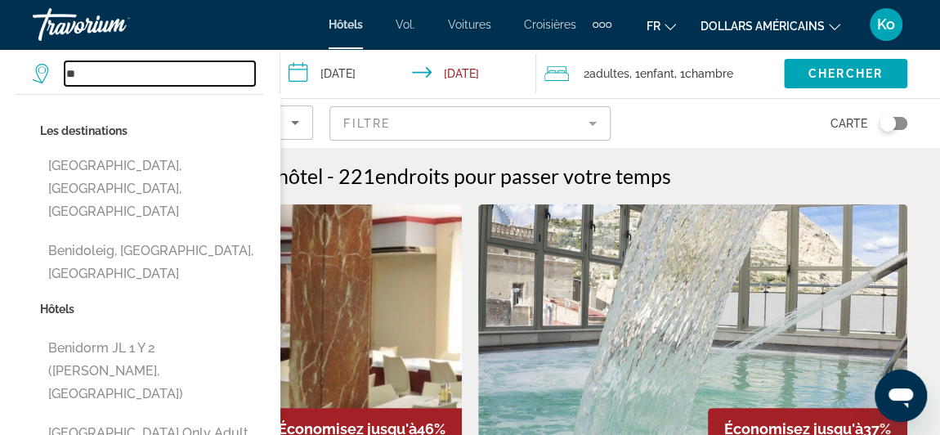
type input "*"
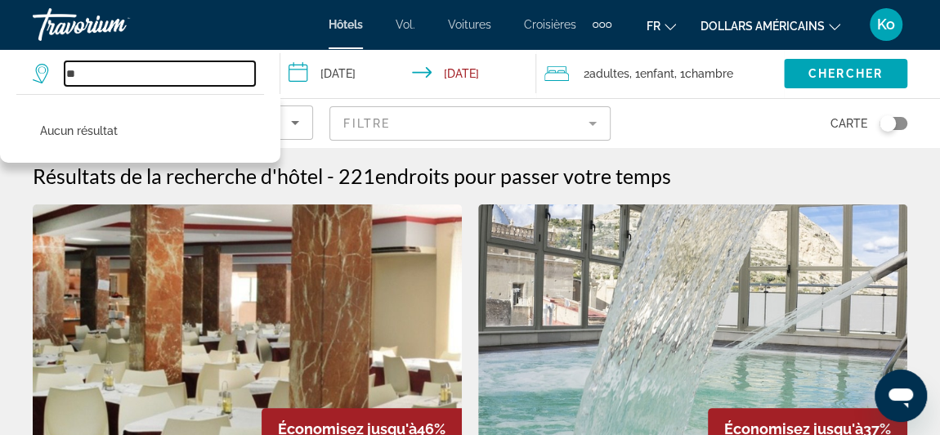
type input "*"
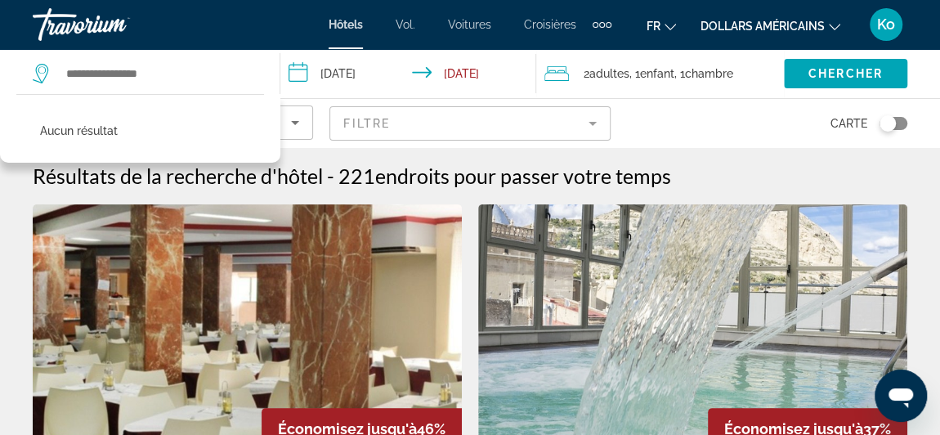
click at [87, 29] on div "Travorium" at bounding box center [114, 24] width 163 height 42
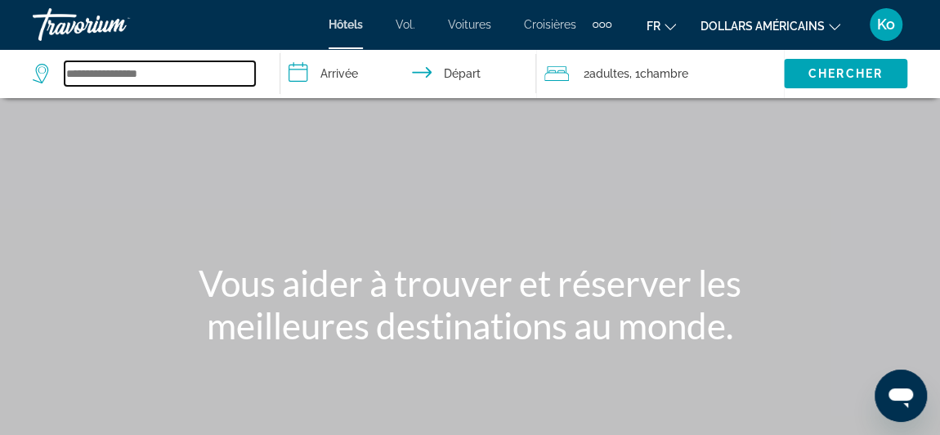
click at [159, 61] on input "Search widget" at bounding box center [160, 73] width 190 height 25
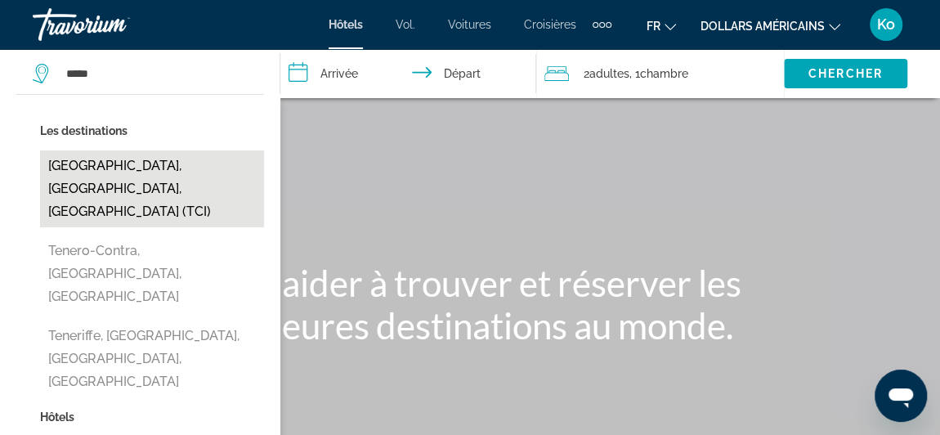
click at [190, 194] on button "[GEOGRAPHIC_DATA], [GEOGRAPHIC_DATA], [GEOGRAPHIC_DATA] (TCI)" at bounding box center [152, 188] width 224 height 77
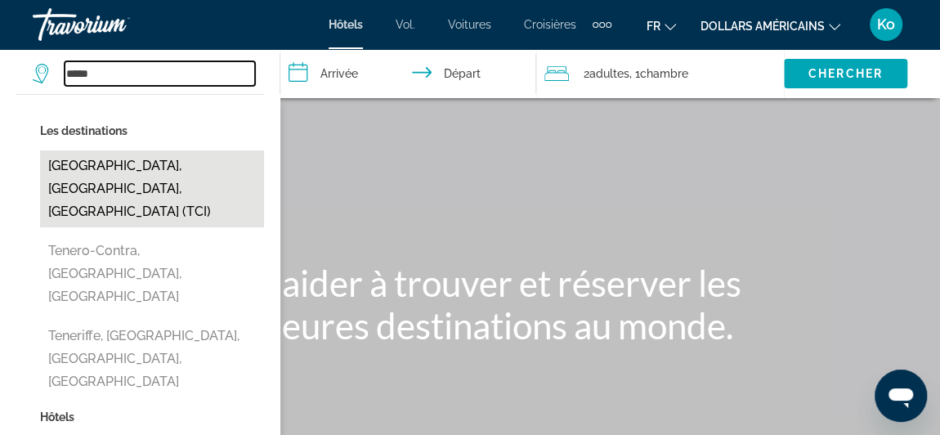
type input "**********"
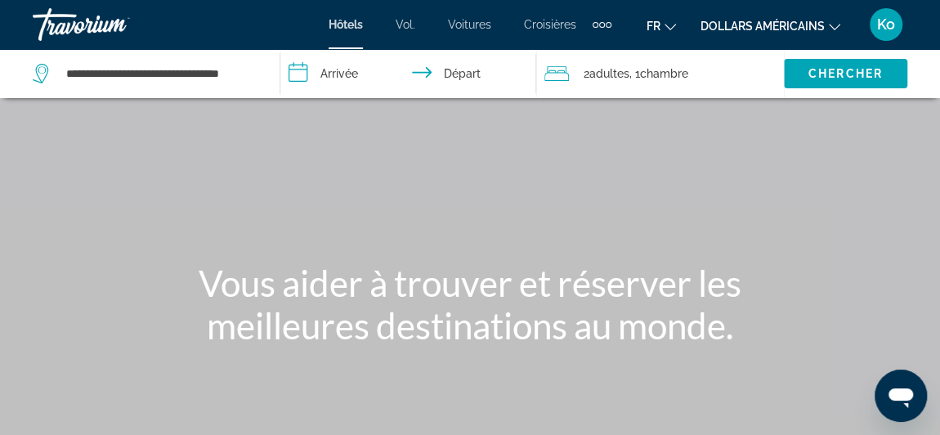
click at [337, 73] on input "**********" at bounding box center [411, 76] width 262 height 54
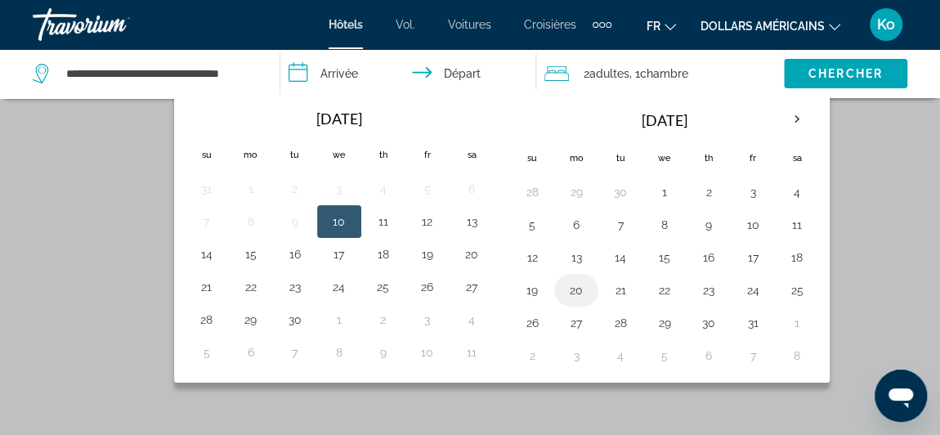
click at [579, 283] on button "20" at bounding box center [576, 290] width 26 height 23
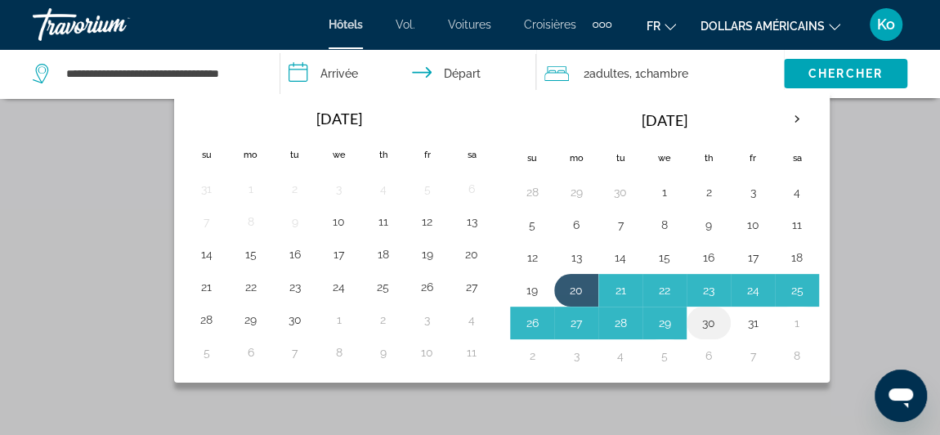
click at [702, 318] on button "30" at bounding box center [709, 322] width 26 height 23
type input "**********"
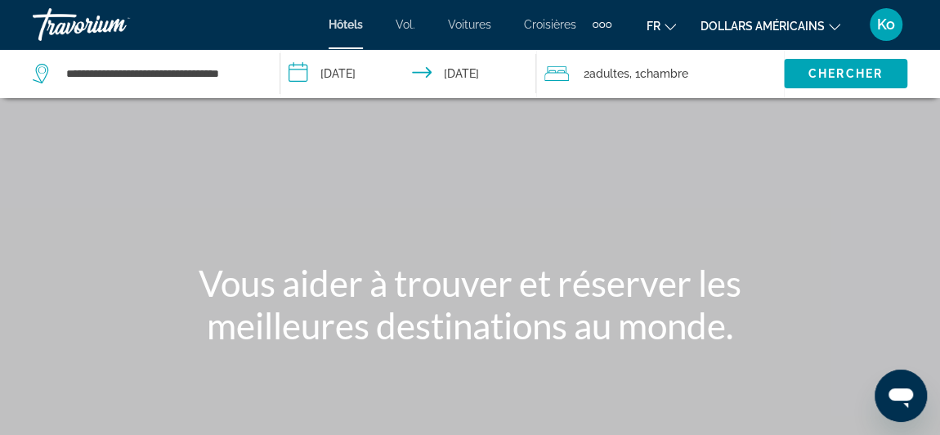
click at [665, 79] on span ", 1 Chambre pièces" at bounding box center [658, 73] width 59 height 23
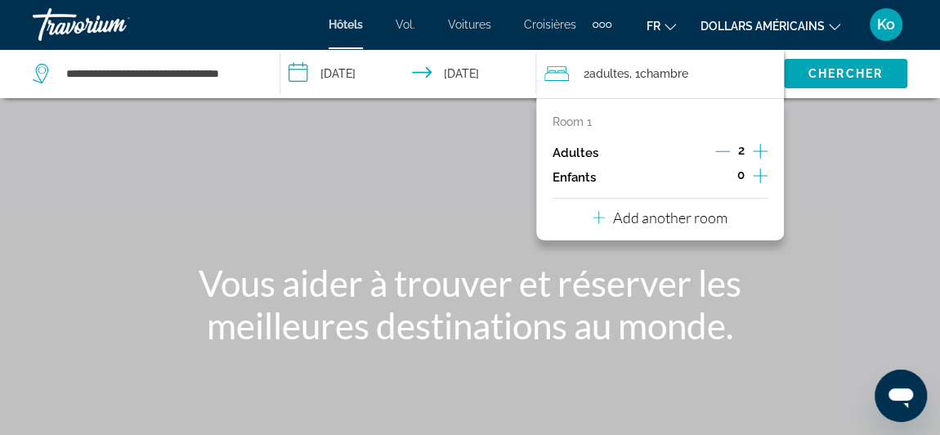
click at [753, 175] on icon "Increment children" at bounding box center [760, 176] width 15 height 20
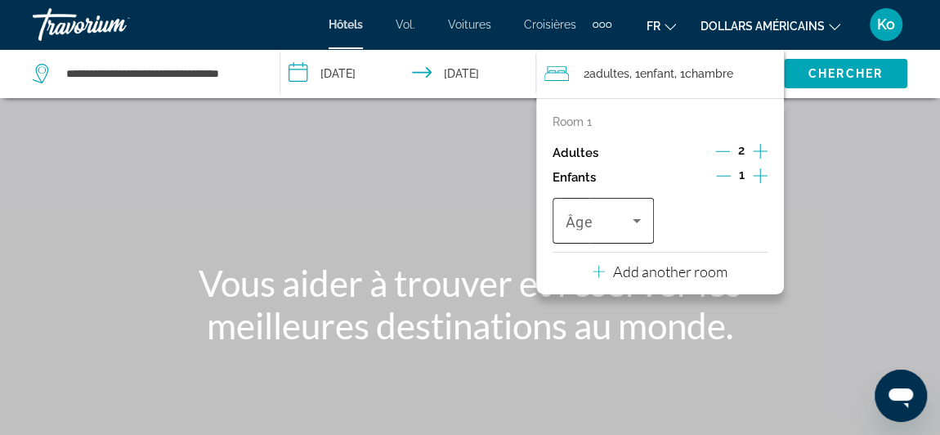
click at [641, 207] on div "Âge" at bounding box center [602, 221] width 101 height 46
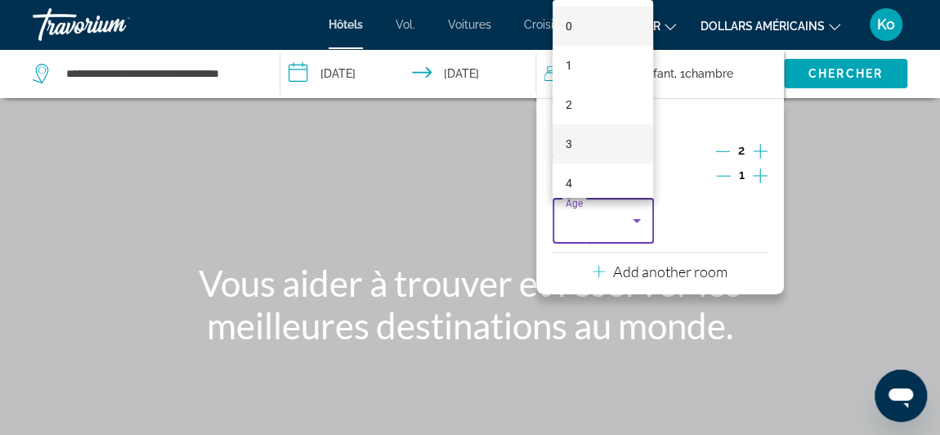
click at [571, 142] on mat-option "3" at bounding box center [602, 143] width 101 height 39
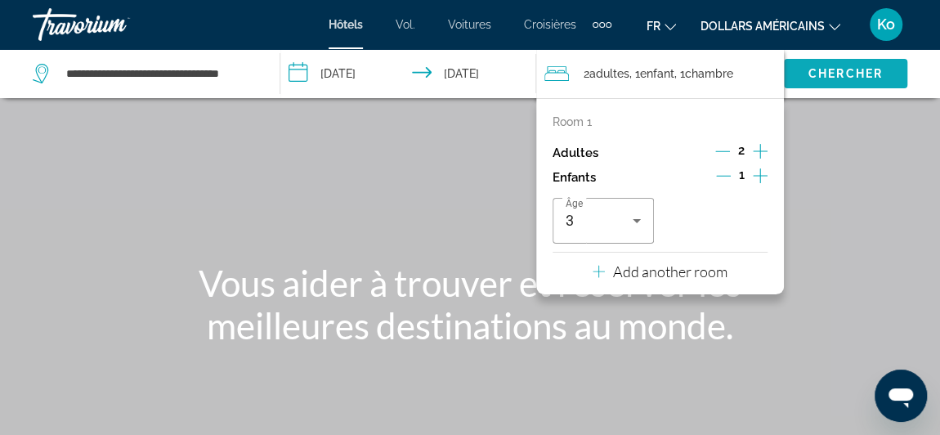
click at [834, 73] on span "Chercher" at bounding box center [845, 73] width 74 height 13
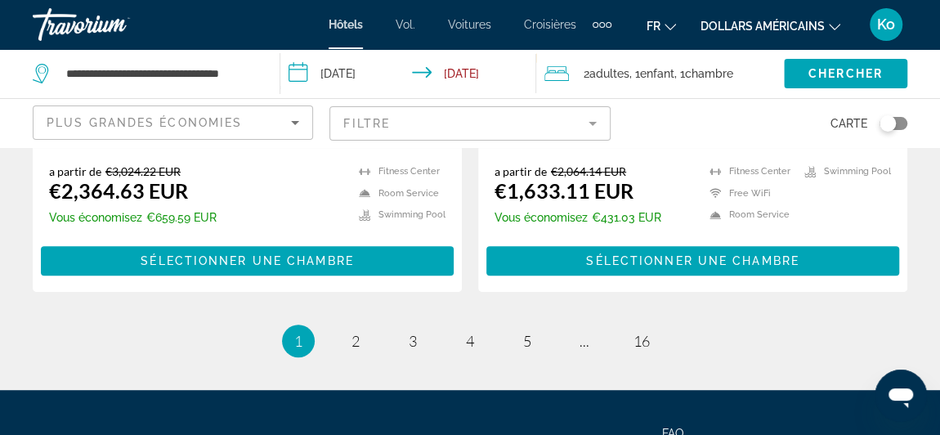
scroll to position [3379, 0]
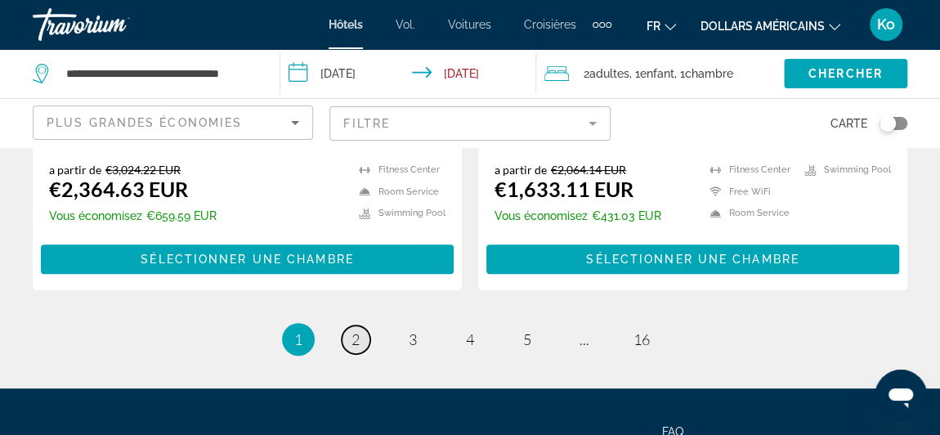
click at [356, 334] on span "2" at bounding box center [355, 339] width 8 height 18
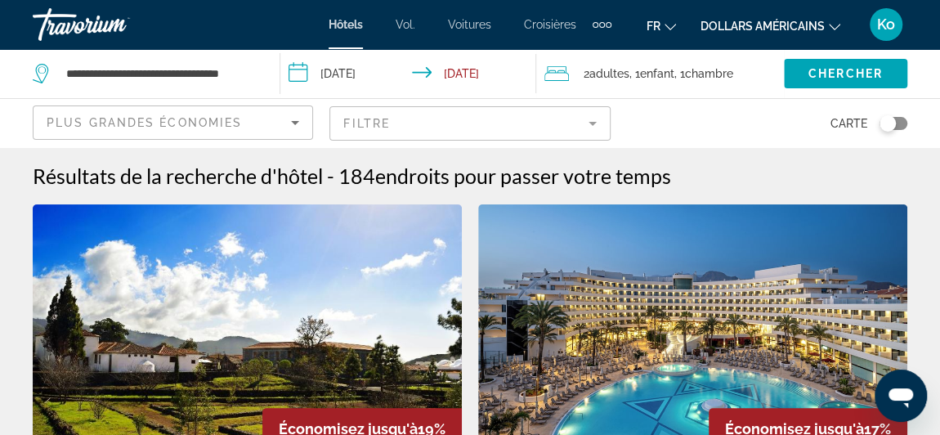
click at [244, 122] on div "Plus grandes économies" at bounding box center [169, 123] width 244 height 20
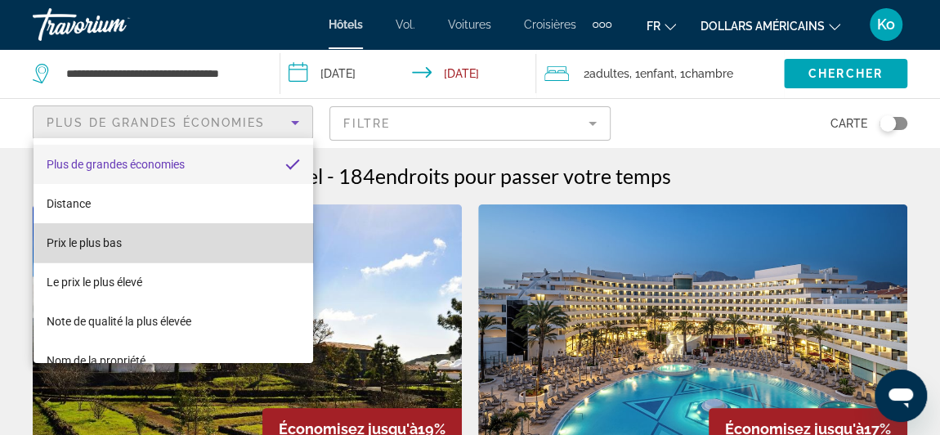
click at [190, 244] on mat-option "Prix ​​le plus bas" at bounding box center [174, 242] width 280 height 39
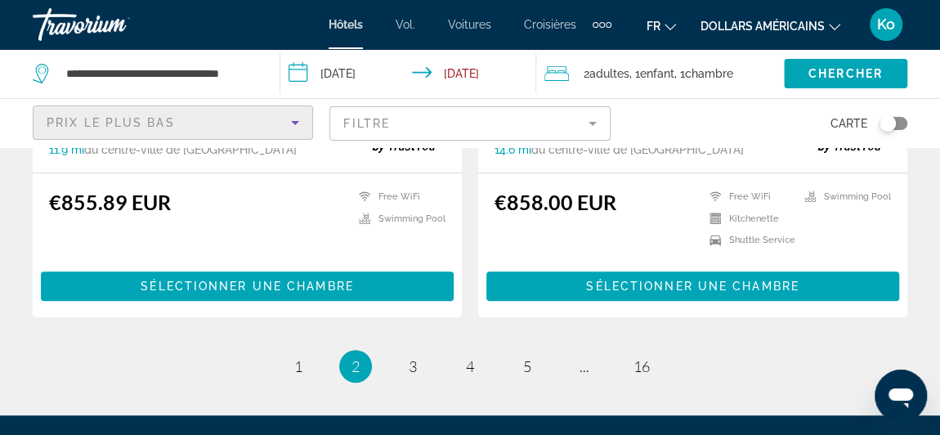
scroll to position [3399, 0]
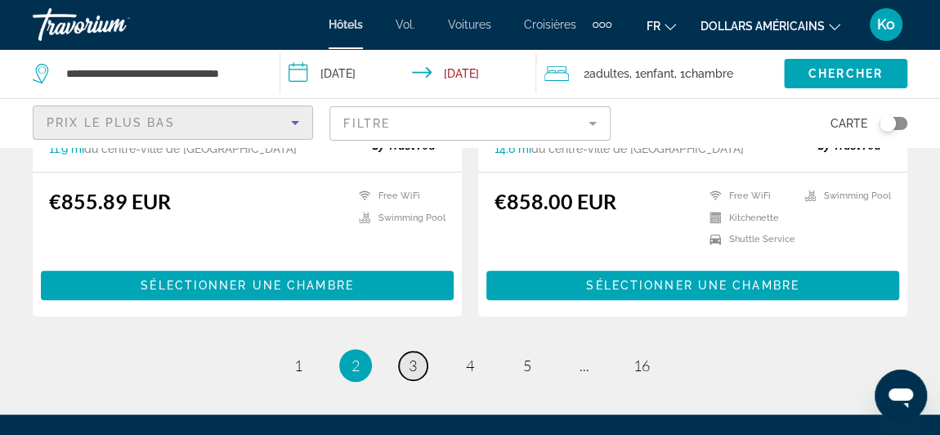
click at [405, 351] on link "page 3" at bounding box center [413, 365] width 29 height 29
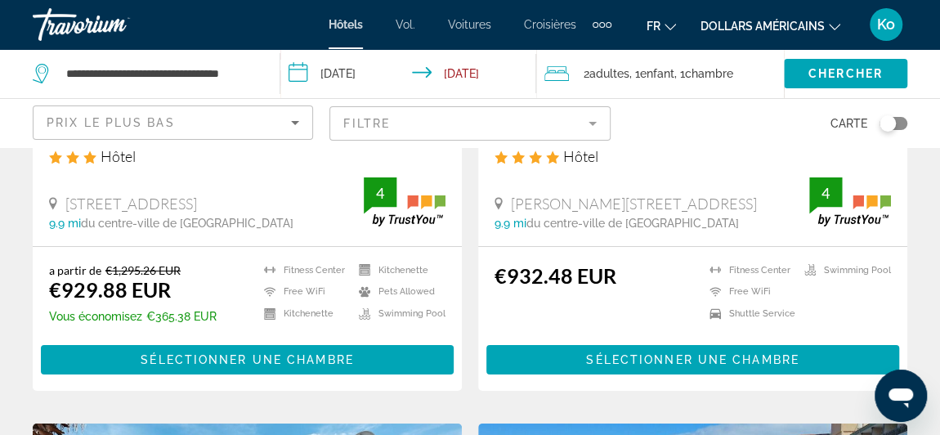
scroll to position [2744, 0]
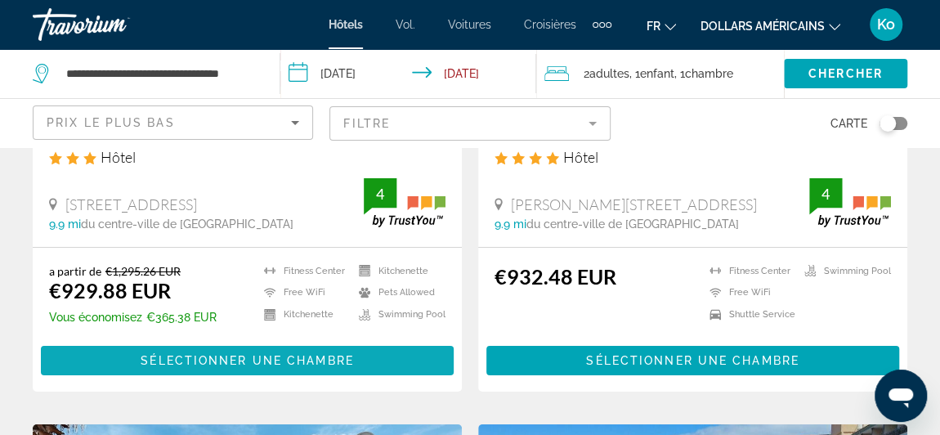
click at [344, 341] on span "Contenu principal" at bounding box center [247, 360] width 413 height 39
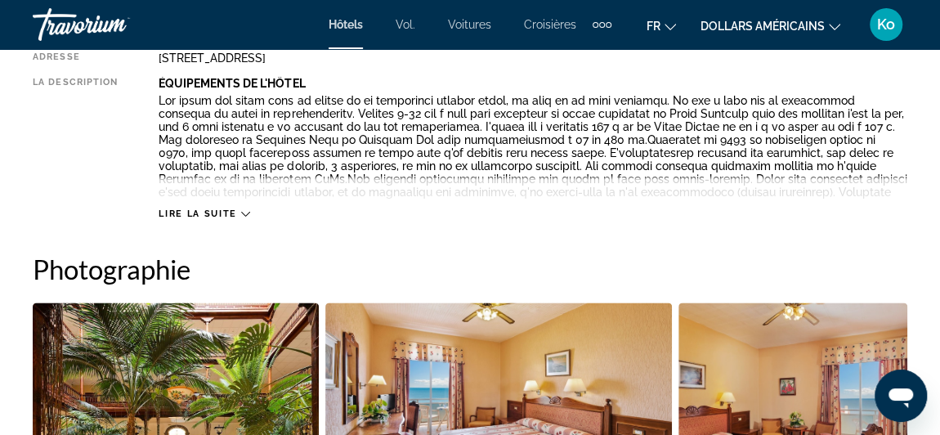
scroll to position [934, 0]
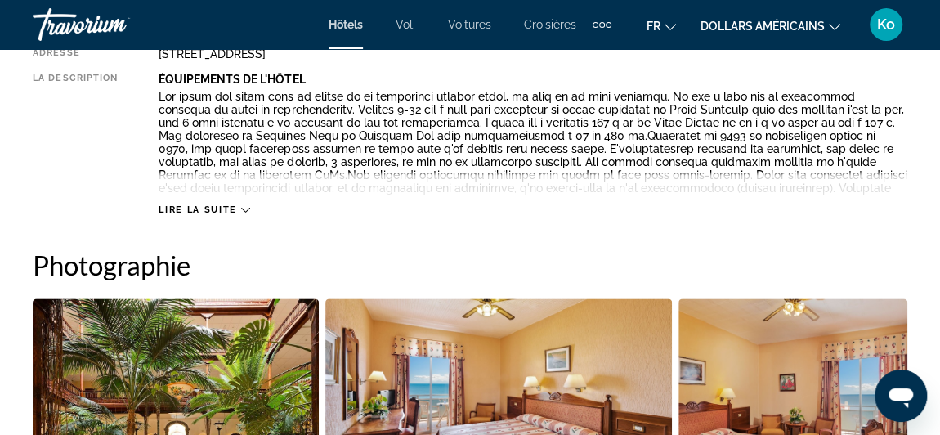
click at [181, 204] on button "Lire la suite" at bounding box center [204, 210] width 91 height 12
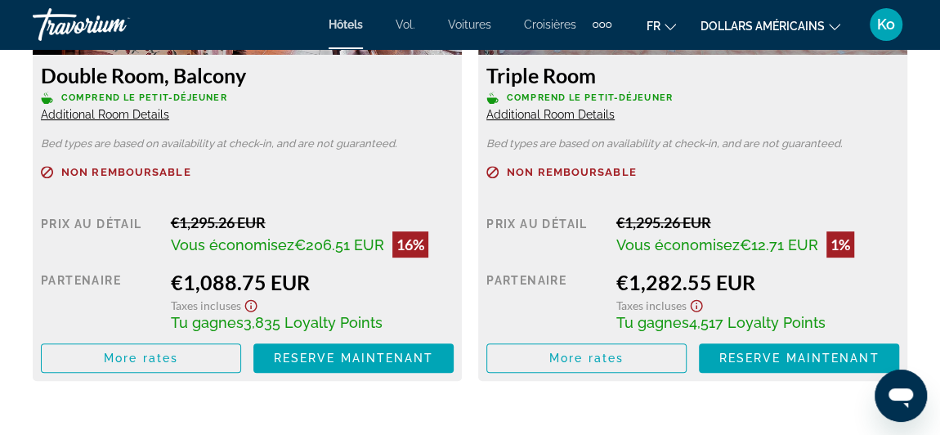
scroll to position [3341, 0]
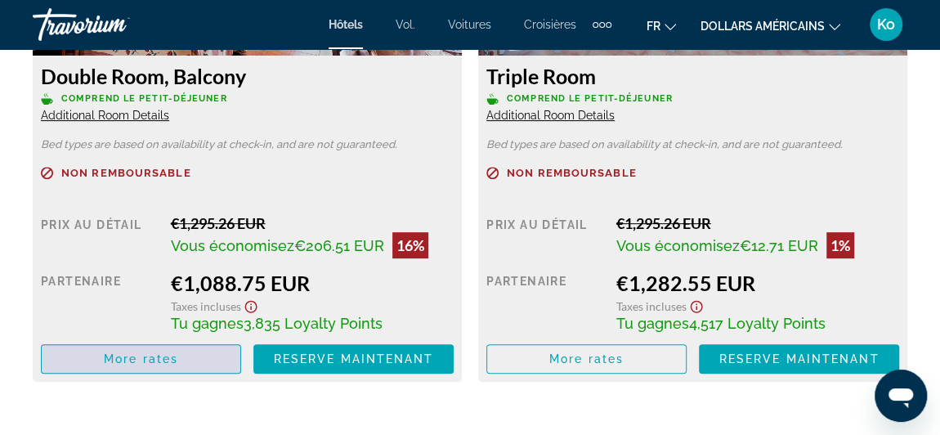
click at [192, 351] on span "Contenu principal" at bounding box center [141, 358] width 199 height 39
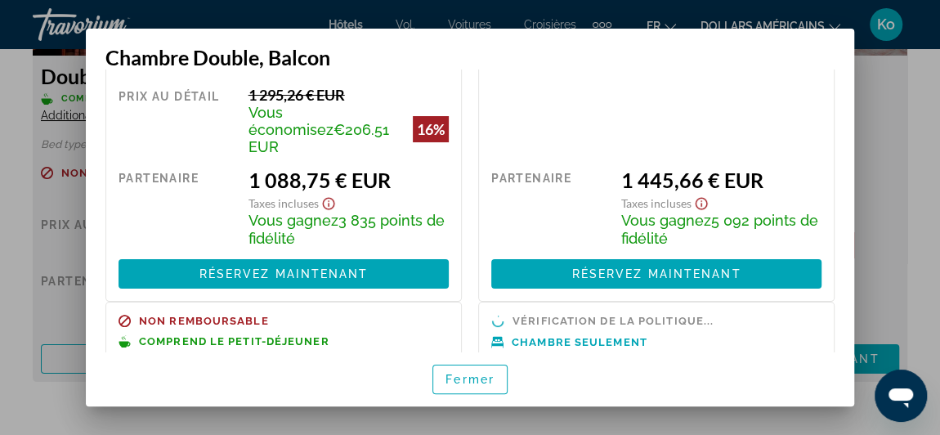
scroll to position [0, 0]
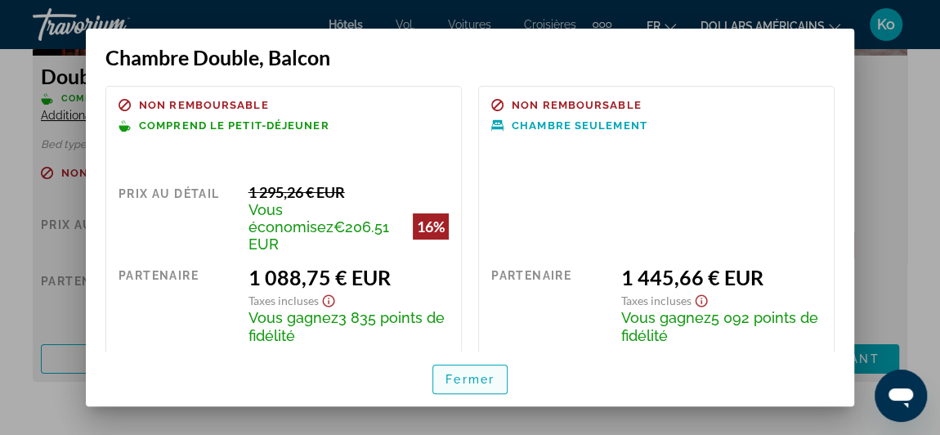
click at [446, 373] on font "Fermer" at bounding box center [469, 379] width 49 height 13
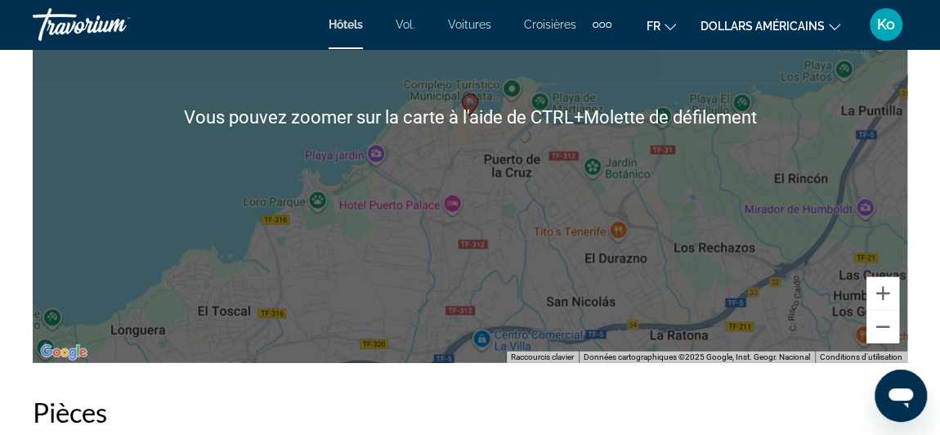
scroll to position [2106, 0]
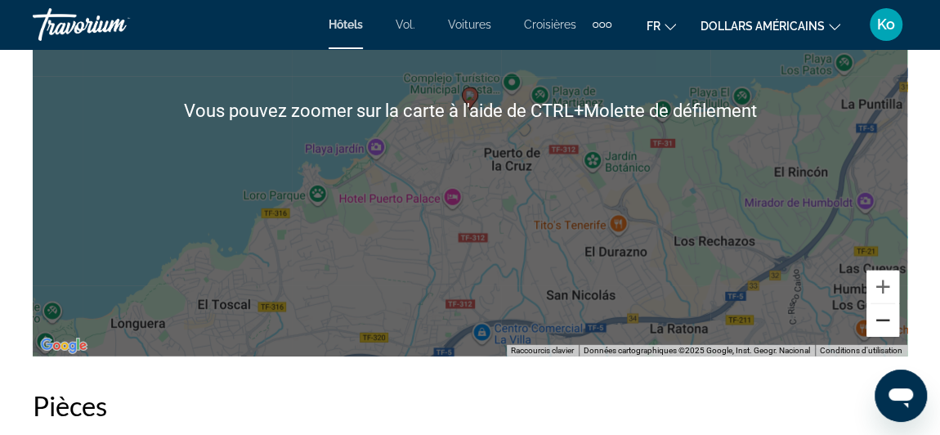
click at [876, 322] on button "Zoom arrière" at bounding box center [882, 320] width 33 height 33
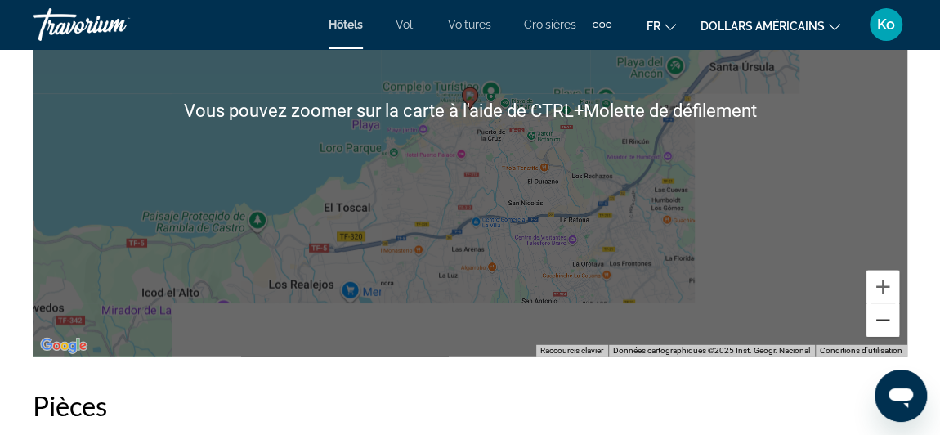
click at [876, 322] on button "Zoom arrière" at bounding box center [882, 320] width 33 height 33
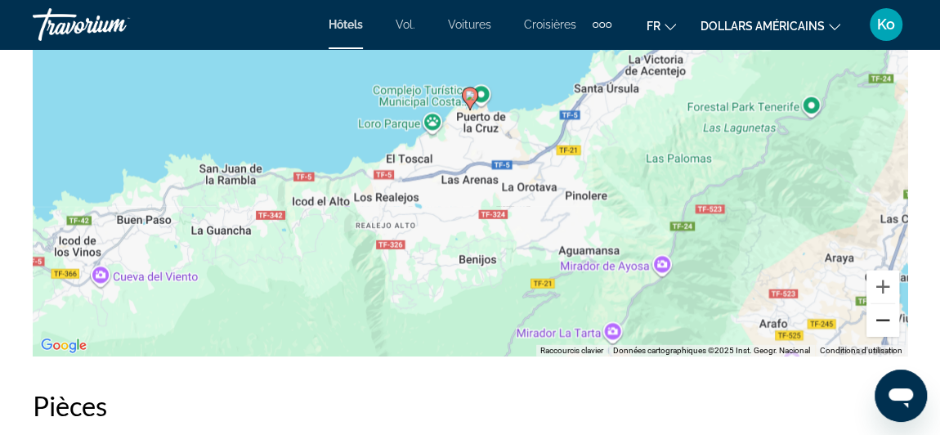
click at [876, 322] on button "Zoom arrière" at bounding box center [882, 320] width 33 height 33
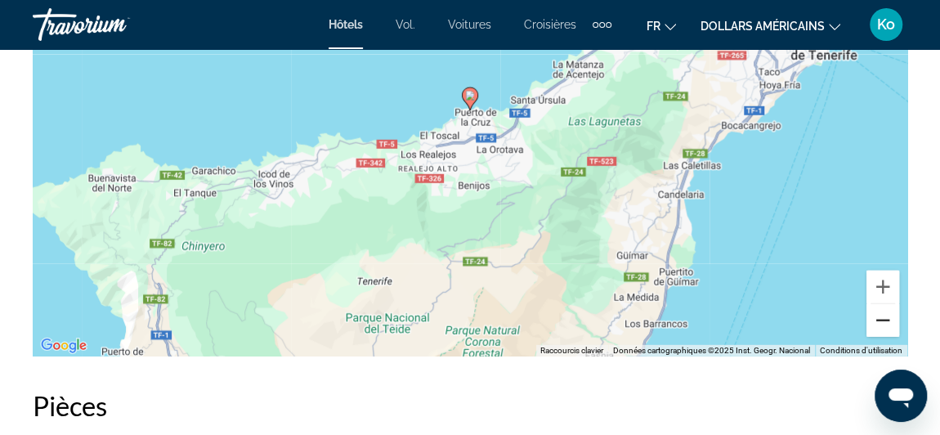
click at [876, 322] on button "Zoom arrière" at bounding box center [882, 320] width 33 height 33
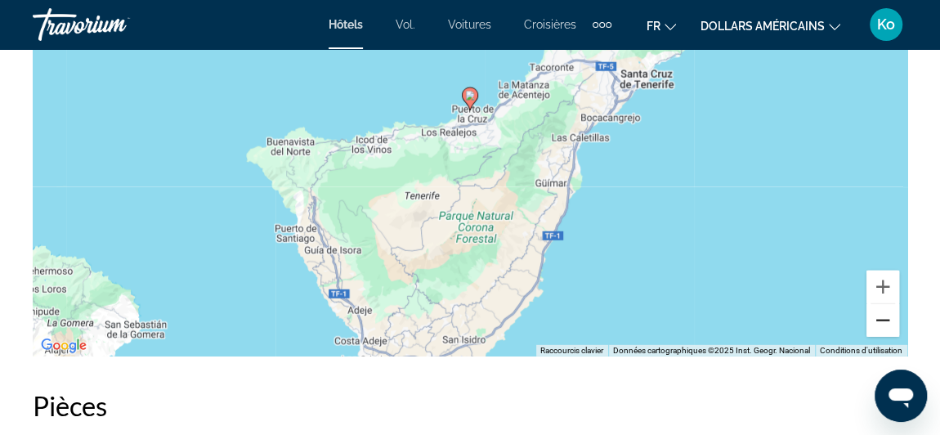
click at [876, 322] on button "Zoom arrière" at bounding box center [882, 320] width 33 height 33
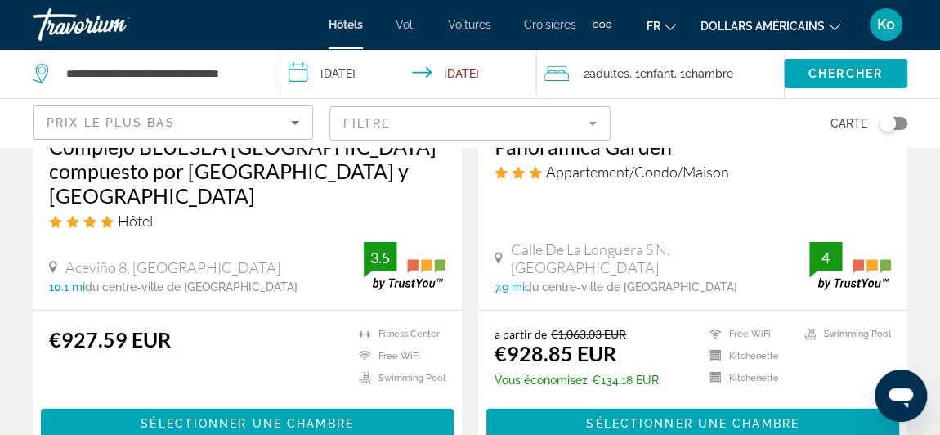
scroll to position [2115, 0]
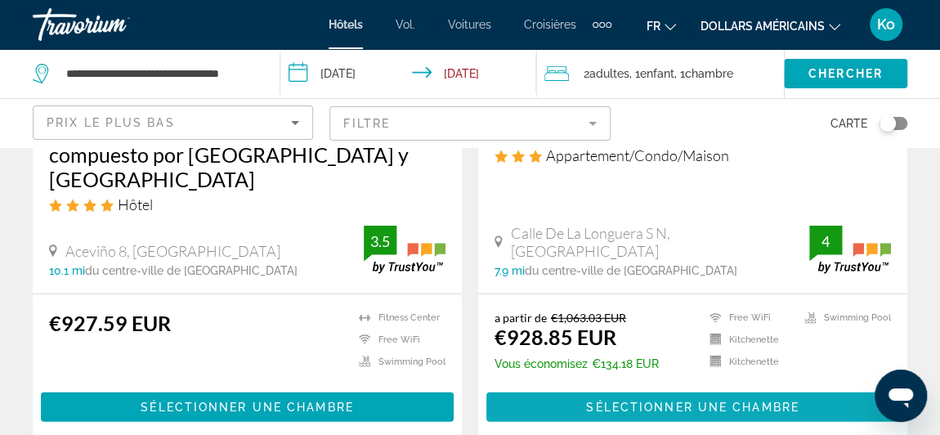
click at [653, 400] on span "Sélectionner une chambre" at bounding box center [692, 406] width 212 height 13
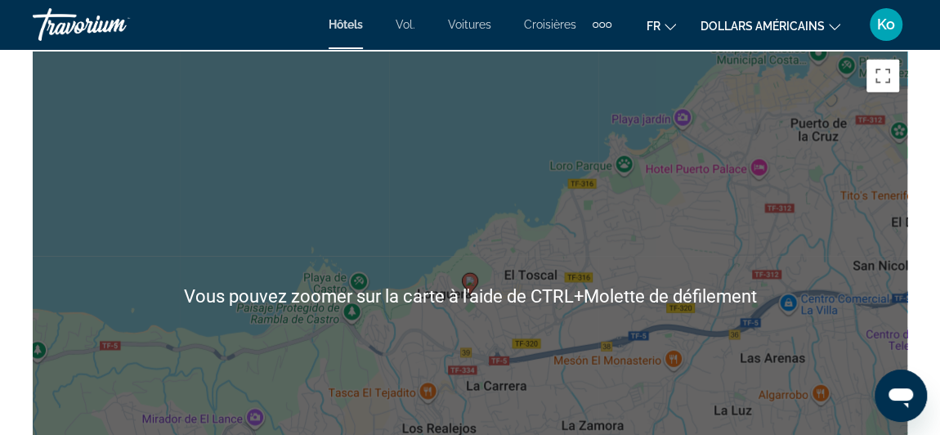
scroll to position [1853, 0]
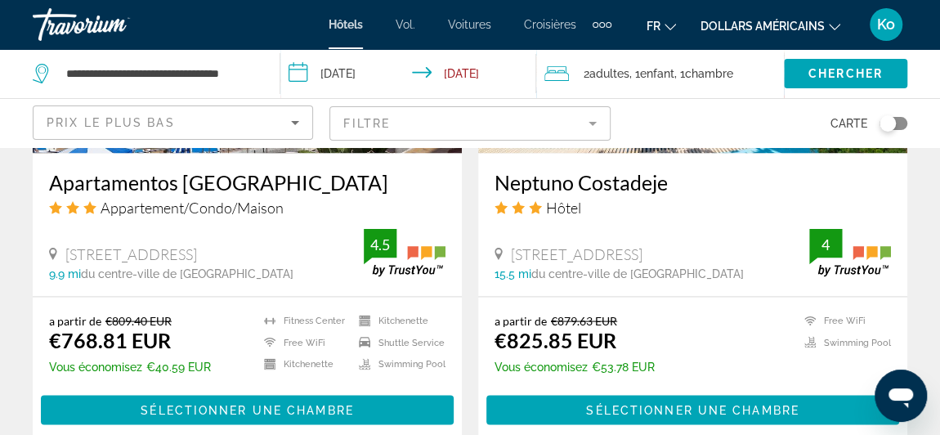
scroll to position [1479, 0]
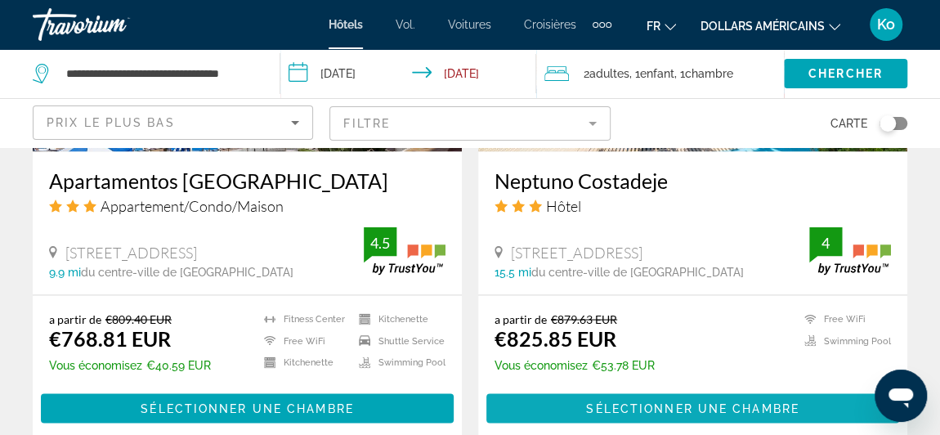
click at [645, 423] on span "Contenu principal" at bounding box center [692, 407] width 413 height 39
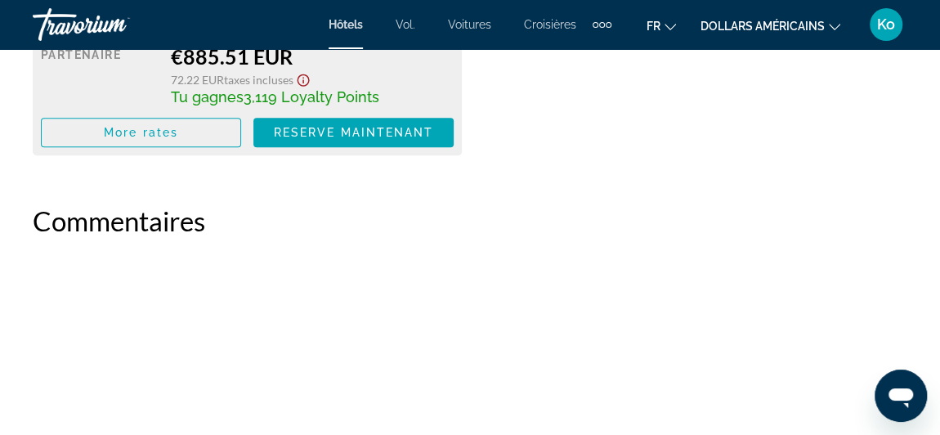
scroll to position [3500, 0]
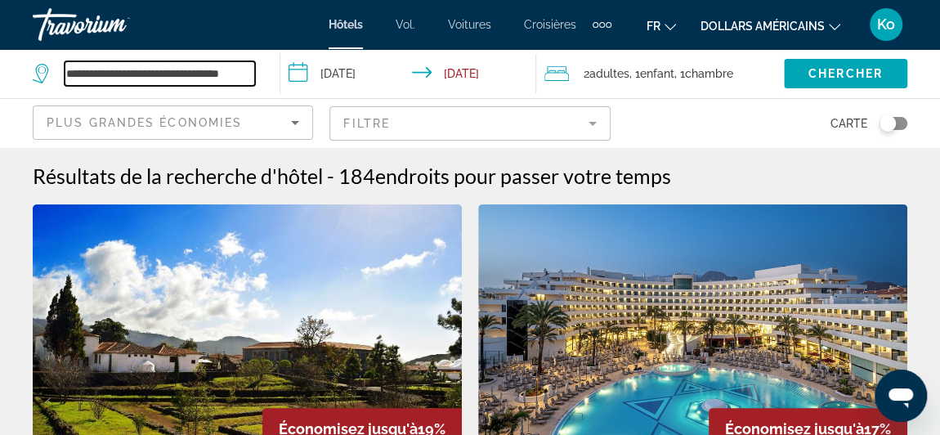
click at [174, 80] on input "**********" at bounding box center [160, 73] width 190 height 25
drag, startPoint x: 231, startPoint y: 74, endPoint x: 113, endPoint y: 68, distance: 118.6
click at [113, 68] on input "**********" at bounding box center [160, 73] width 190 height 25
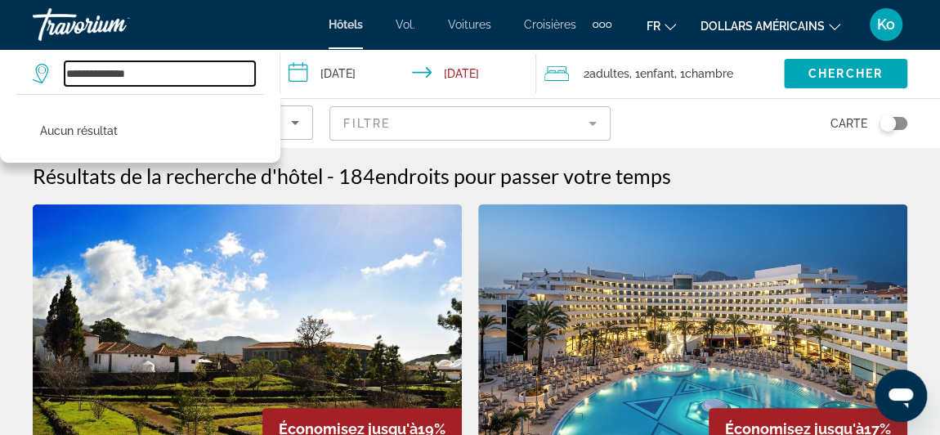
drag, startPoint x: 150, startPoint y: 70, endPoint x: 109, endPoint y: 71, distance: 41.7
click at [109, 71] on input "**********" at bounding box center [160, 73] width 190 height 25
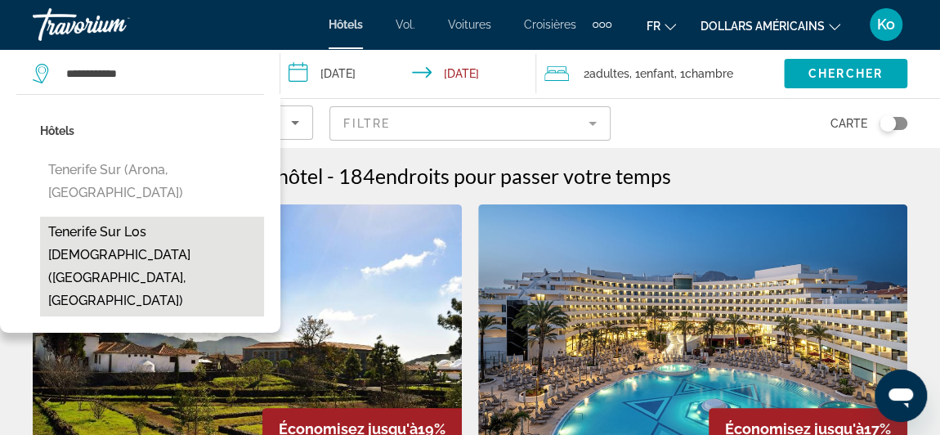
click at [177, 217] on button "Tenerife Sur los [DEMOGRAPHIC_DATA] ([GEOGRAPHIC_DATA], [GEOGRAPHIC_DATA])" at bounding box center [152, 267] width 224 height 100
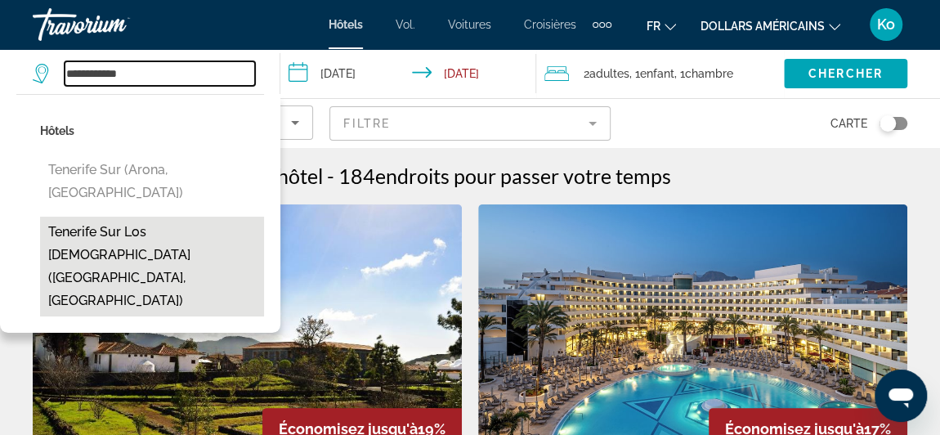
type input "**********"
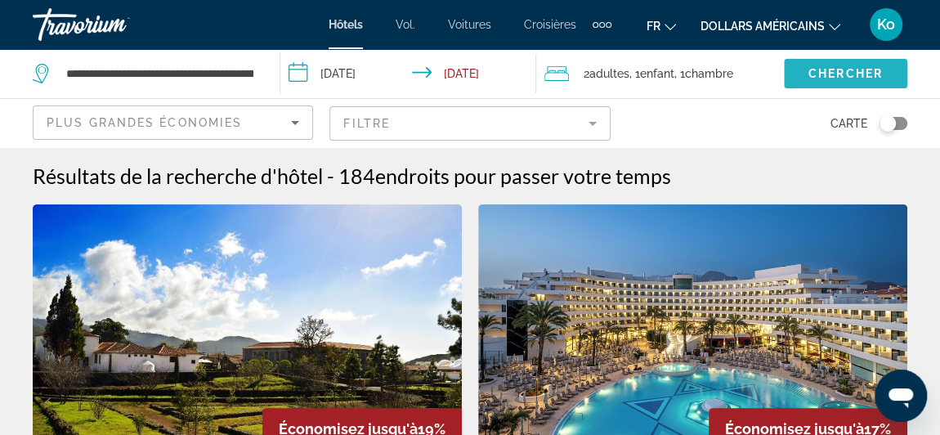
click at [842, 79] on span "Chercher" at bounding box center [845, 73] width 74 height 13
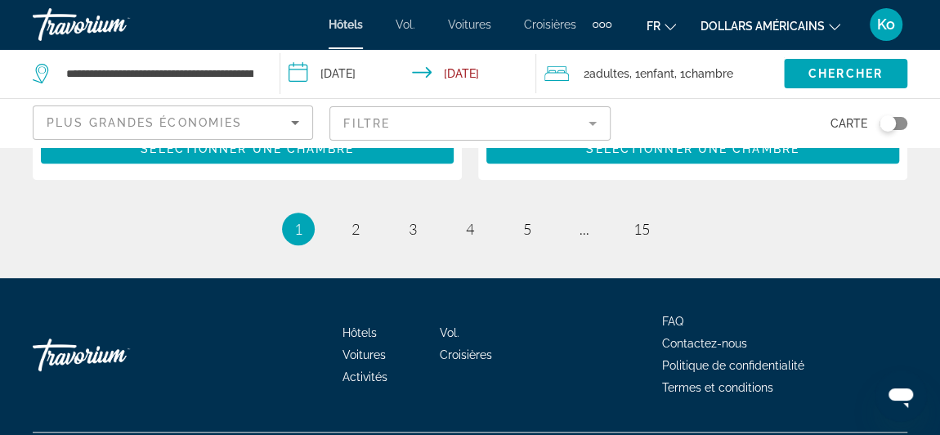
scroll to position [3554, 0]
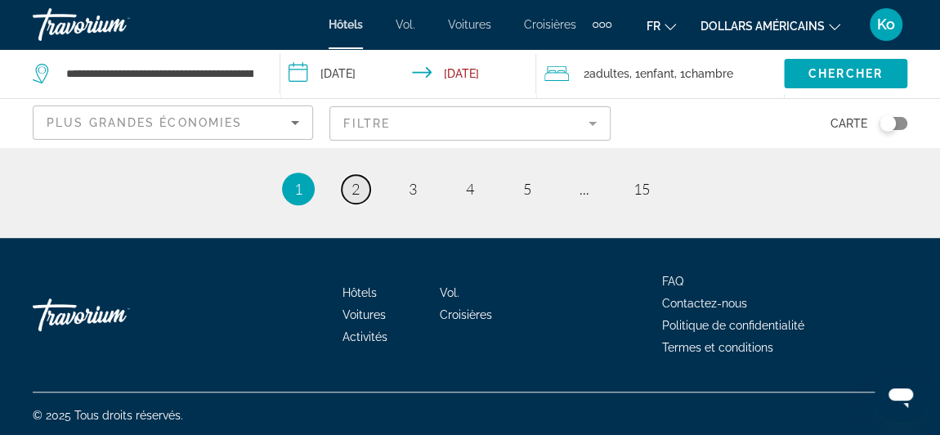
click at [364, 182] on link "page 2" at bounding box center [356, 189] width 29 height 29
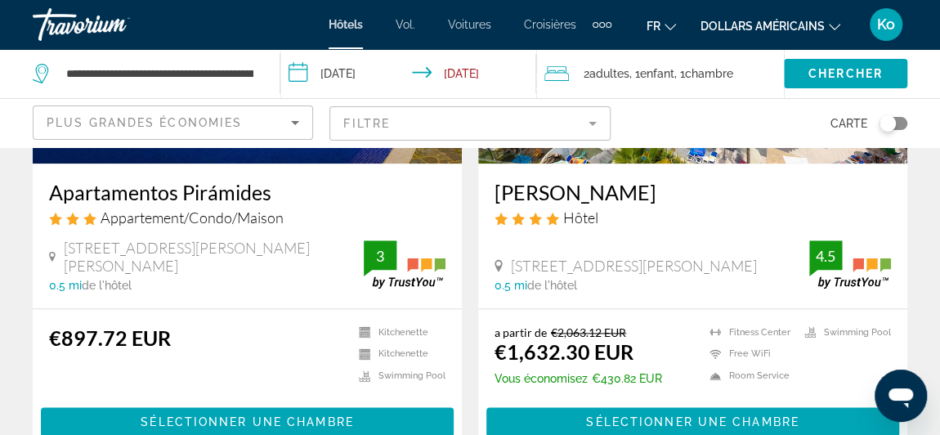
scroll to position [885, 0]
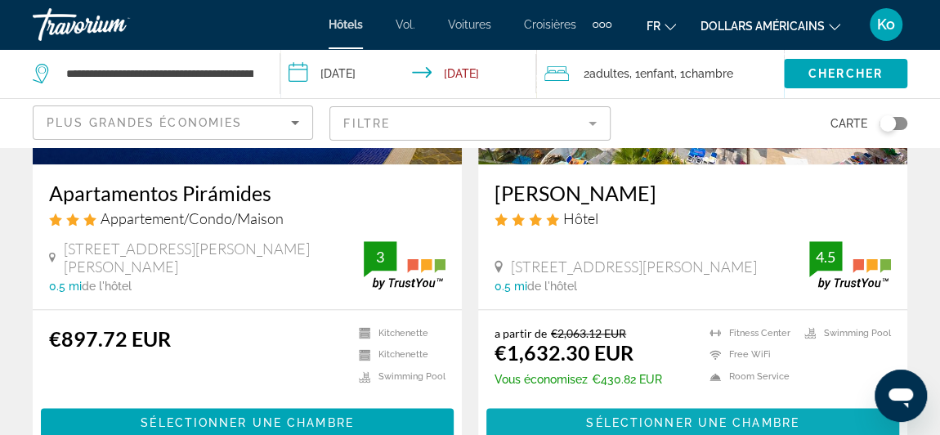
click at [664, 418] on span "Sélectionner une chambre" at bounding box center [692, 422] width 212 height 13
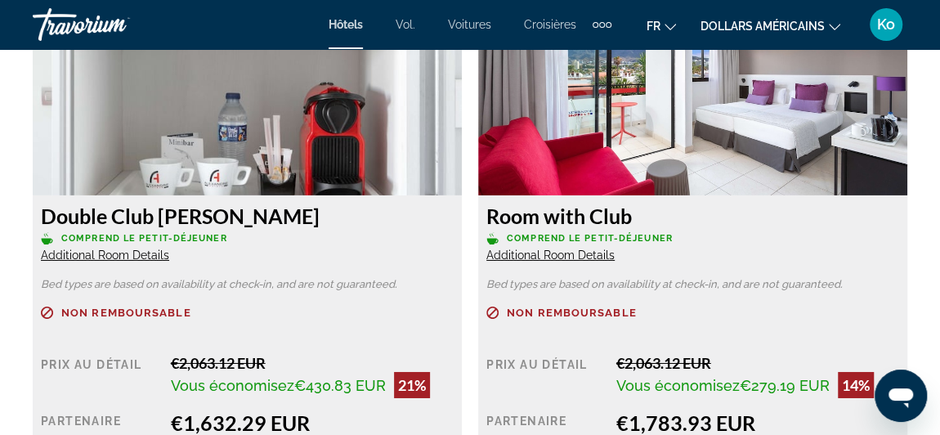
scroll to position [2609, 0]
click at [539, 257] on span "Additional Room Details" at bounding box center [550, 254] width 128 height 13
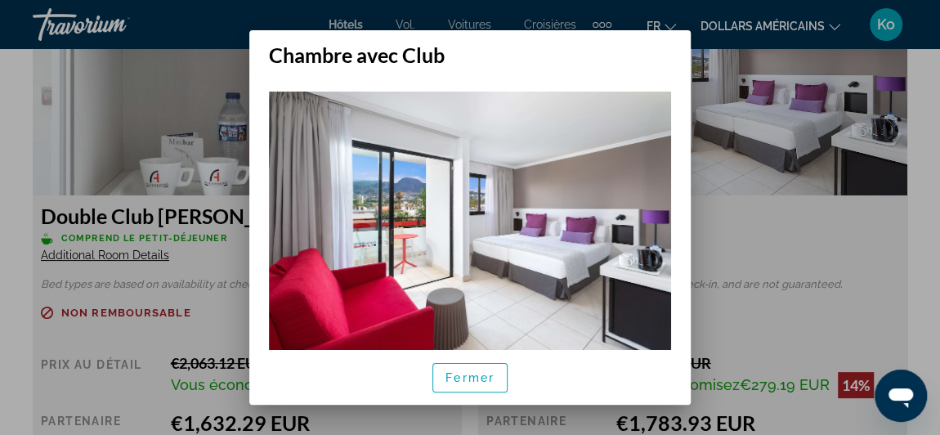
scroll to position [57, 0]
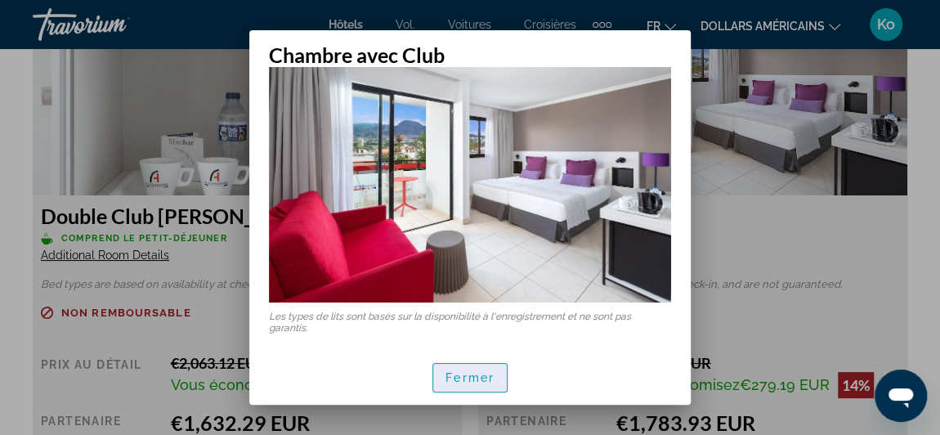
click at [470, 371] on font "Fermer" at bounding box center [469, 377] width 49 height 13
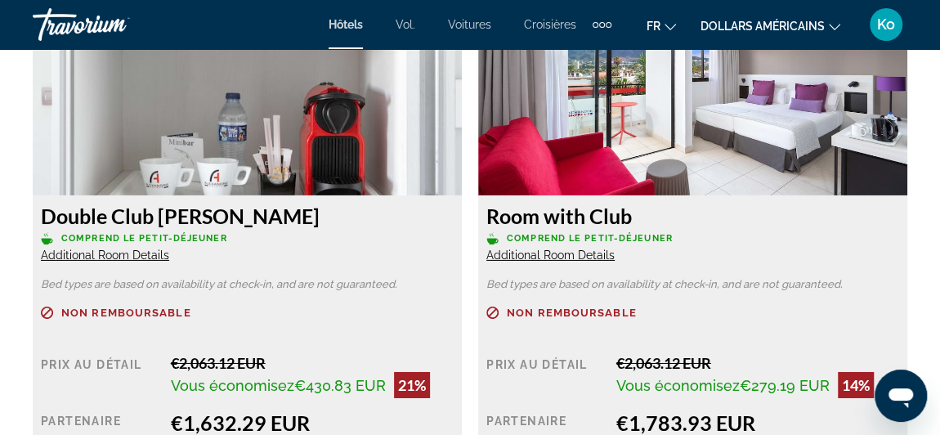
click at [154, 257] on span "Additional Room Details" at bounding box center [105, 254] width 128 height 13
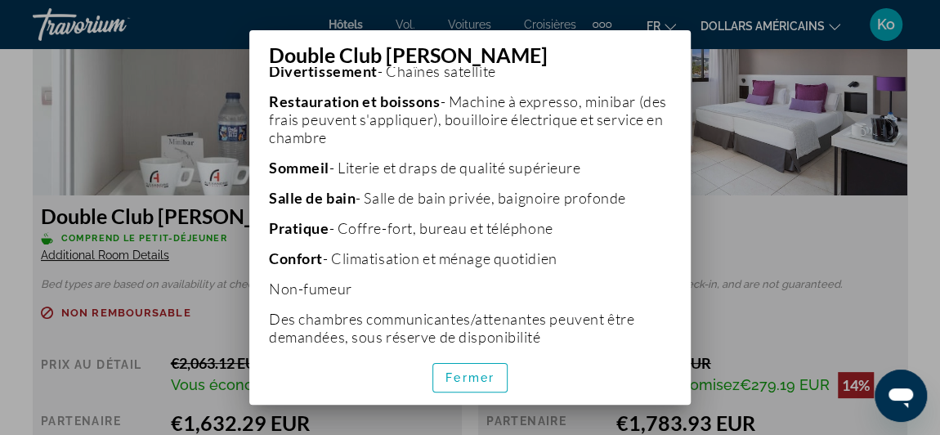
scroll to position [805, 0]
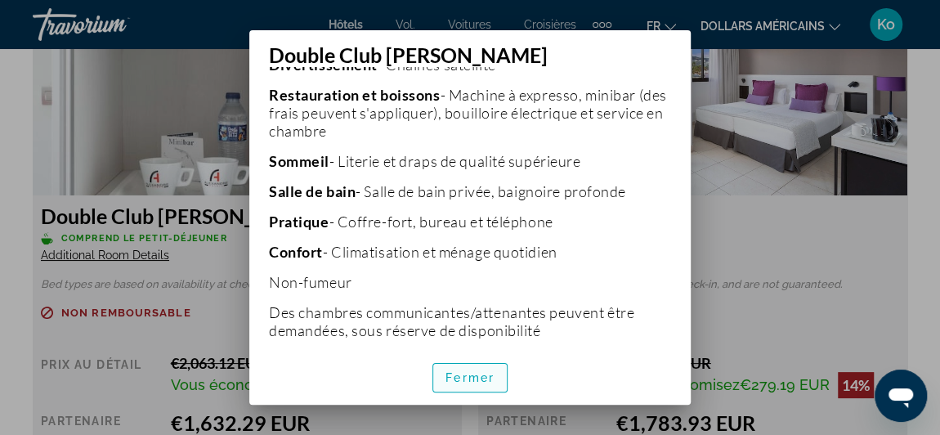
click at [476, 376] on font "Fermer" at bounding box center [469, 377] width 49 height 13
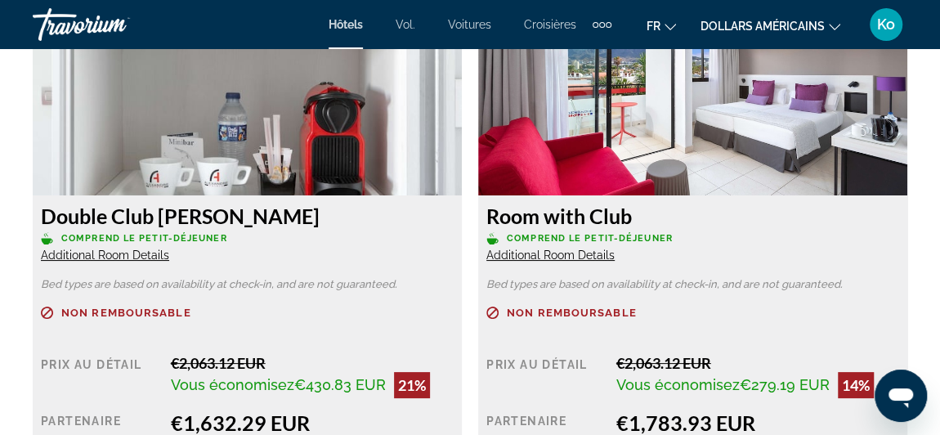
scroll to position [2609, 0]
click at [563, 246] on div "Room with Club Comprend le petit-déjeuner Additional Room Details" at bounding box center [692, 233] width 413 height 59
click at [564, 257] on span "Additional Room Details" at bounding box center [550, 254] width 128 height 13
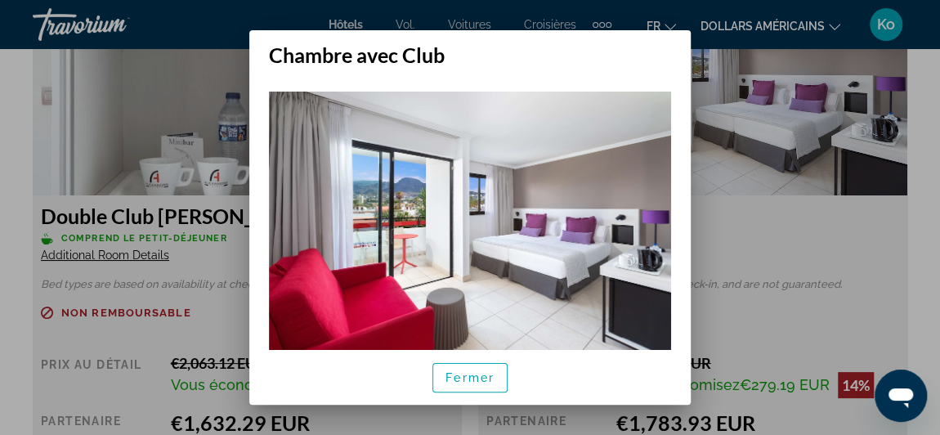
scroll to position [57, 0]
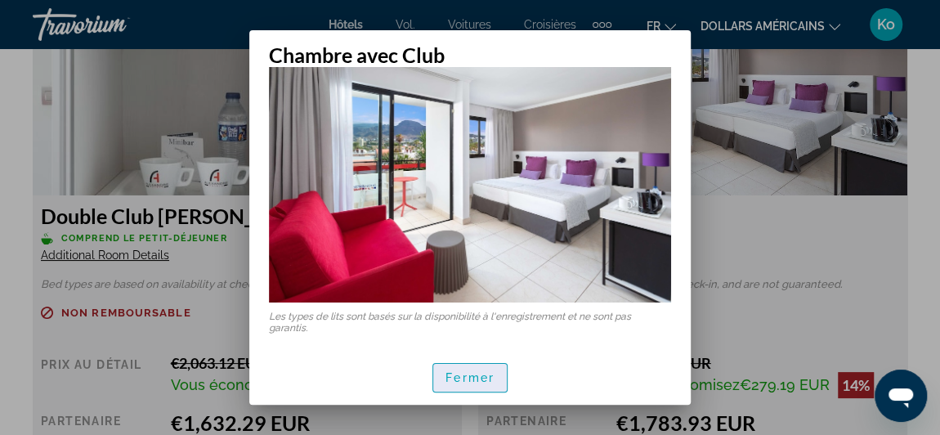
click at [469, 366] on span "button" at bounding box center [470, 377] width 74 height 39
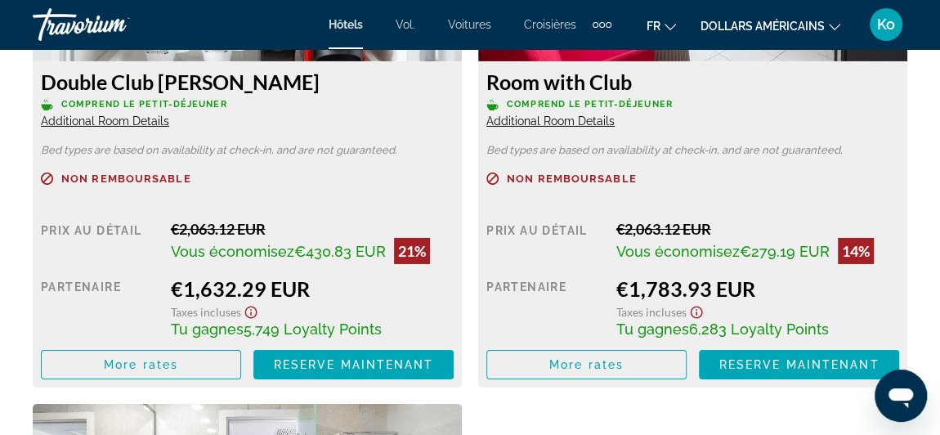
scroll to position [2742, 0]
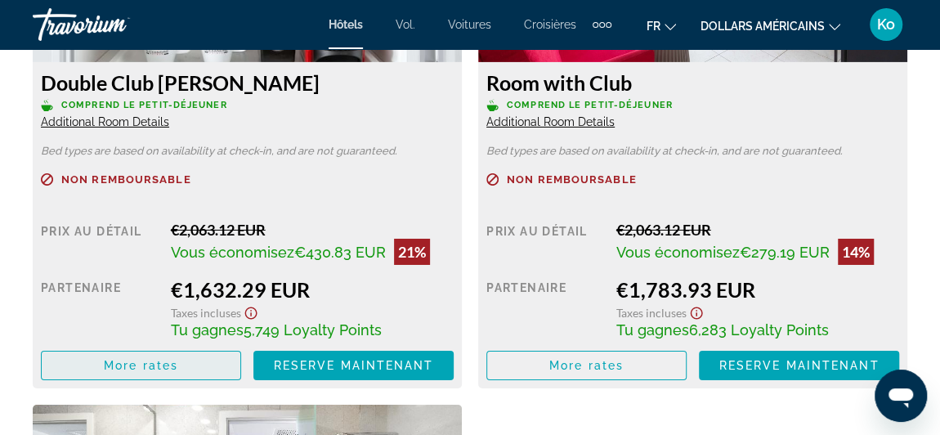
click at [139, 364] on span "More rates" at bounding box center [141, 365] width 74 height 13
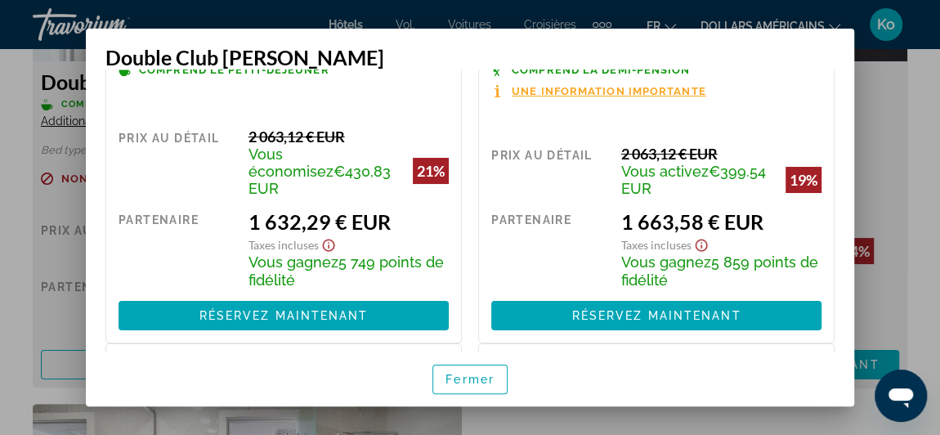
scroll to position [0, 0]
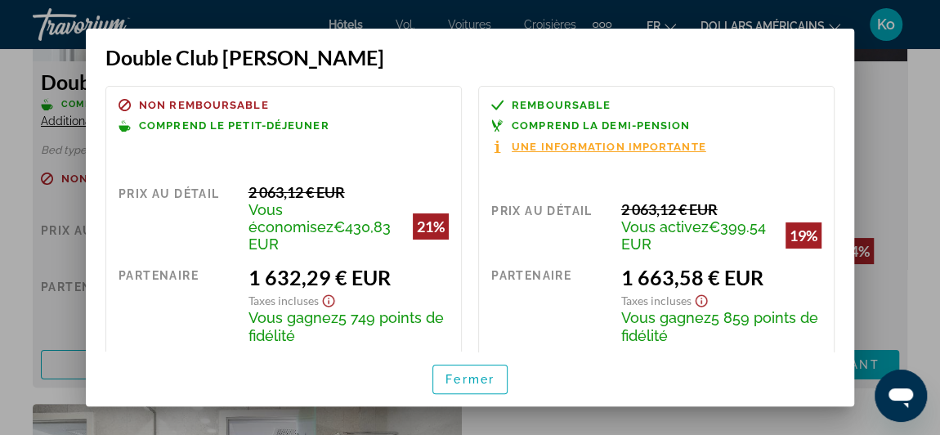
click at [566, 144] on font "Une information importante" at bounding box center [609, 147] width 195 height 12
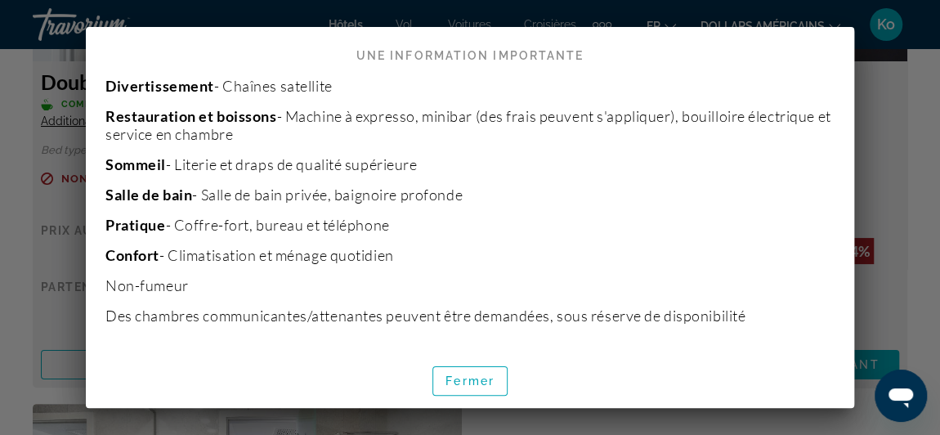
scroll to position [1011, 0]
click at [472, 378] on font "Fermer" at bounding box center [469, 380] width 49 height 13
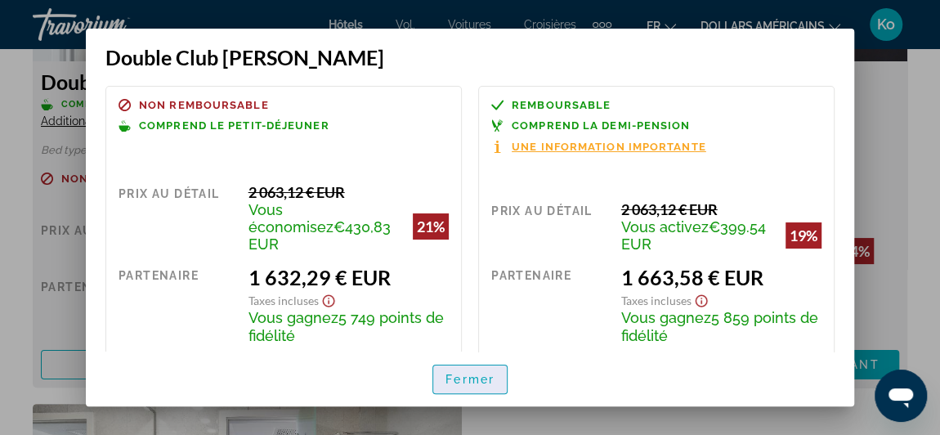
click at [499, 379] on span "button" at bounding box center [470, 379] width 74 height 39
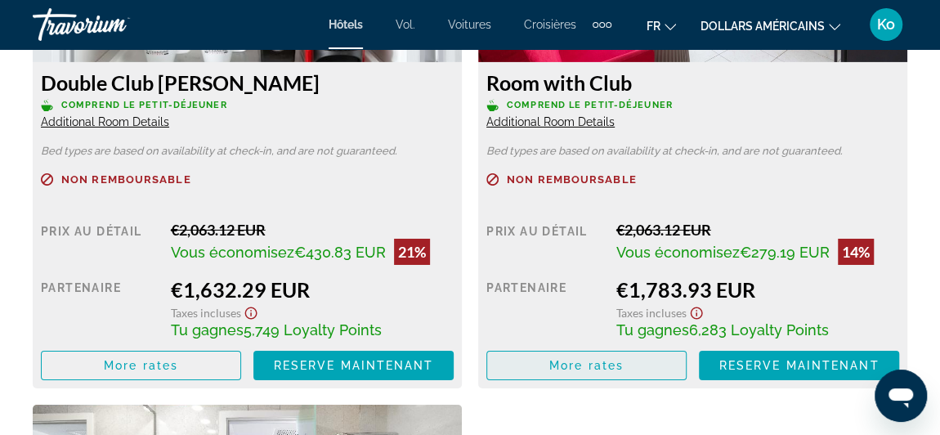
click at [604, 361] on span "More rates" at bounding box center [586, 365] width 74 height 13
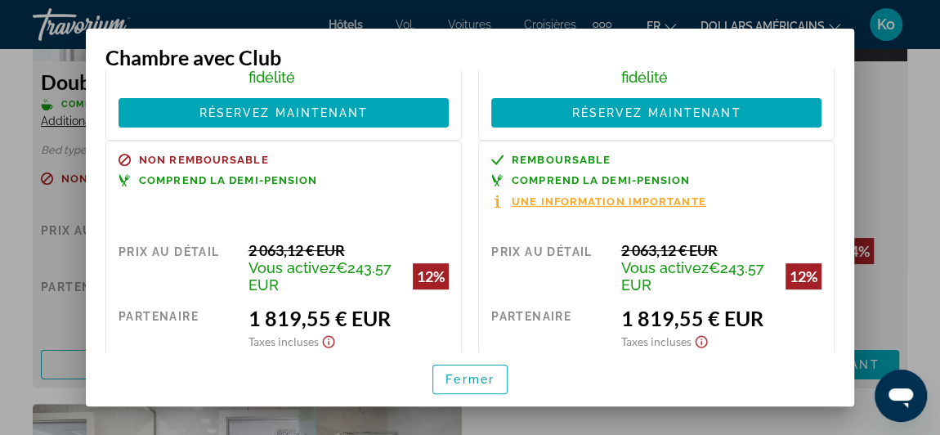
scroll to position [257, 0]
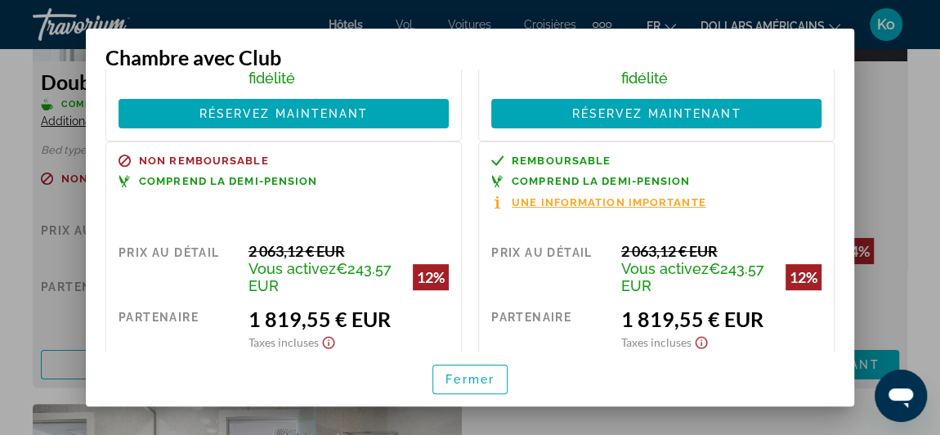
click at [629, 196] on font "Une information importante" at bounding box center [609, 202] width 195 height 12
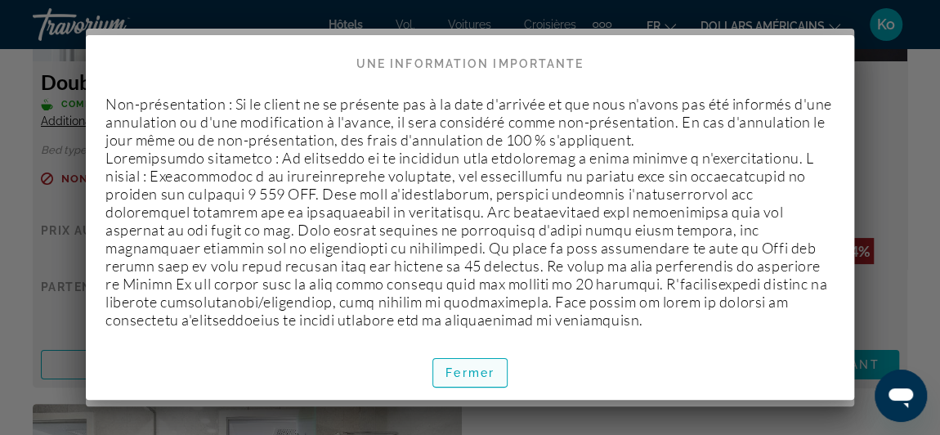
click at [453, 371] on font "Fermer" at bounding box center [469, 372] width 49 height 13
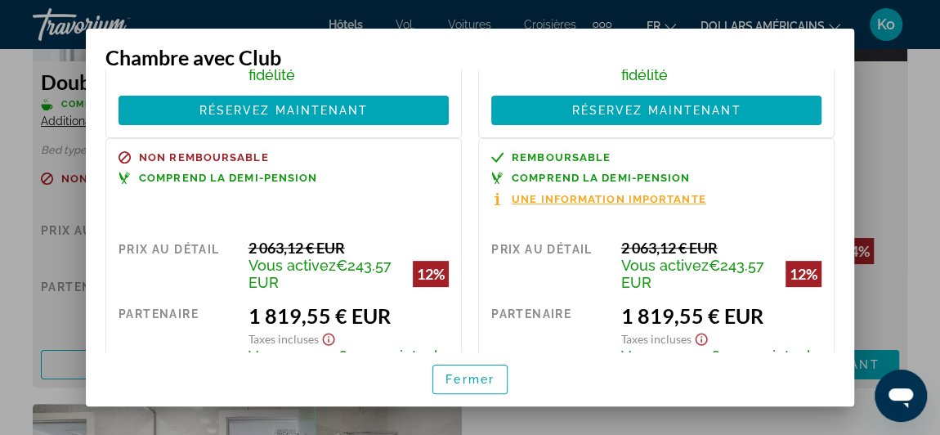
scroll to position [0, 0]
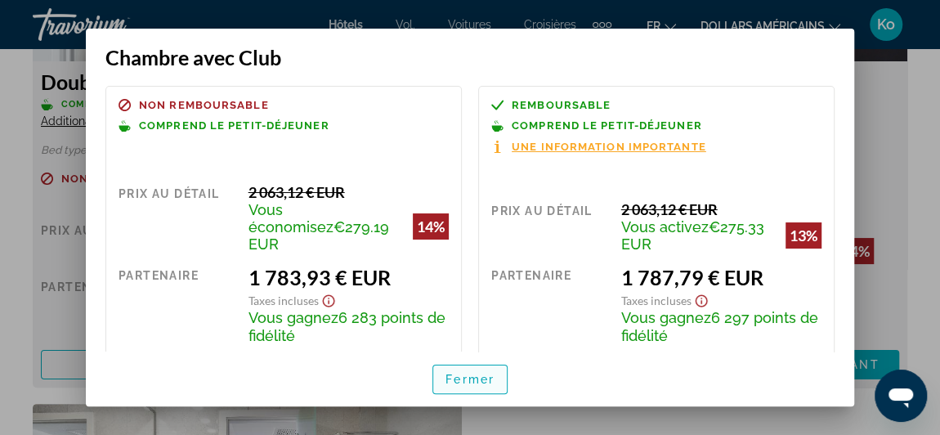
click at [466, 373] on font "Fermer" at bounding box center [469, 379] width 49 height 13
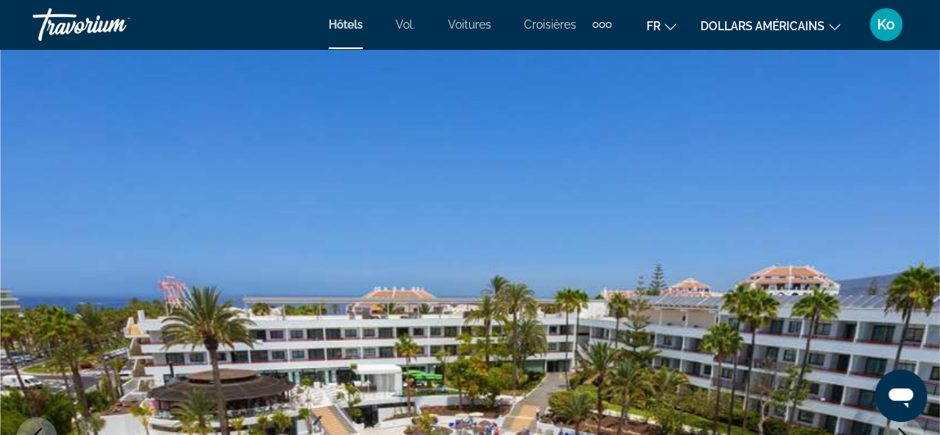
scroll to position [2742, 0]
